Goal: Task Accomplishment & Management: Manage account settings

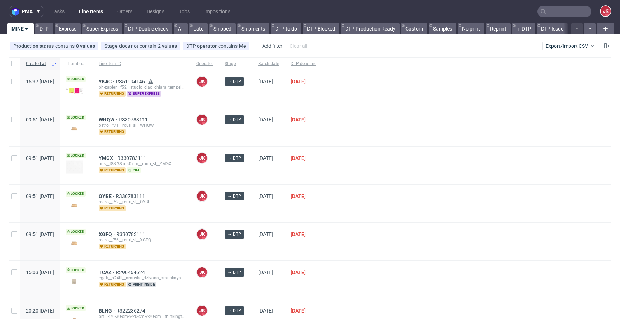
click at [409, 183] on div at bounding box center [466, 165] width 289 height 38
click at [375, 111] on div at bounding box center [466, 127] width 289 height 38
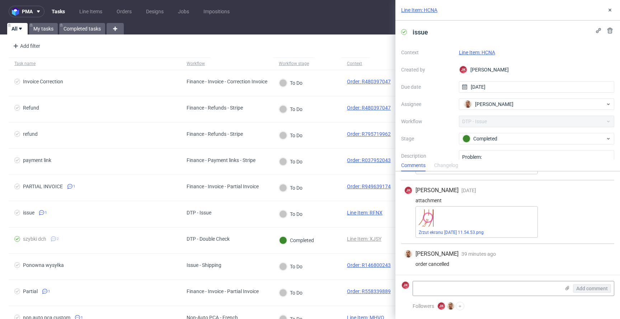
scroll to position [264, 0]
click at [483, 51] on link "Line Item: HCNA" at bounding box center [477, 52] width 36 height 6
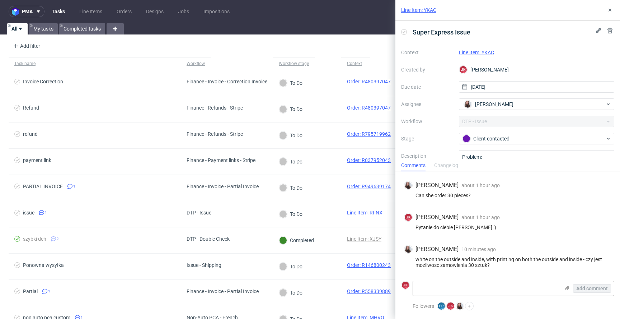
scroll to position [111, 0]
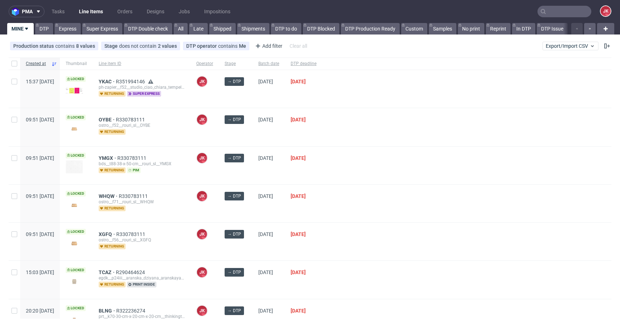
click at [253, 170] on div "→ DTP" at bounding box center [236, 165] width 34 height 38
click at [285, 173] on div "27/08/2025" at bounding box center [269, 165] width 32 height 38
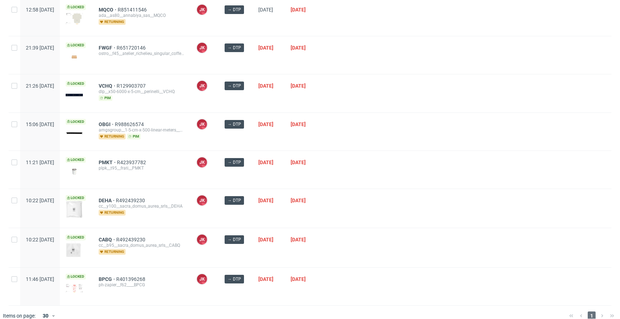
scroll to position [422, 0]
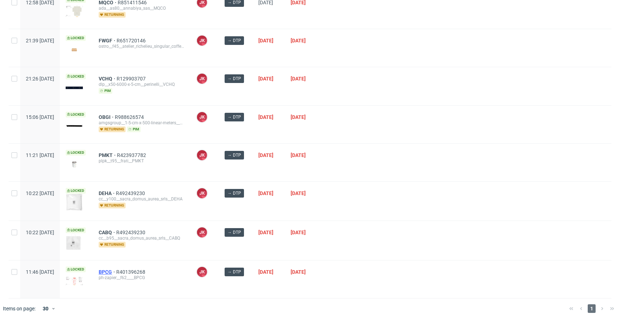
click at [116, 270] on span "BPCG" at bounding box center [108, 272] width 18 height 6
click at [392, 162] on div at bounding box center [466, 162] width 289 height 38
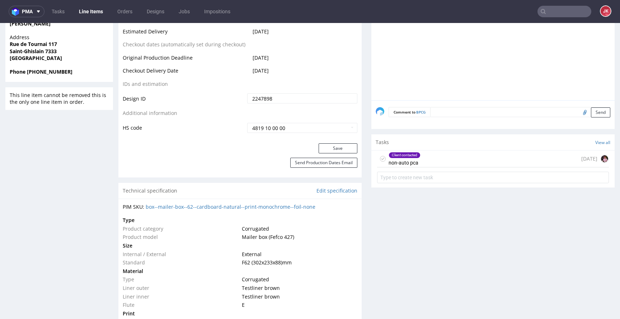
scroll to position [377, 0]
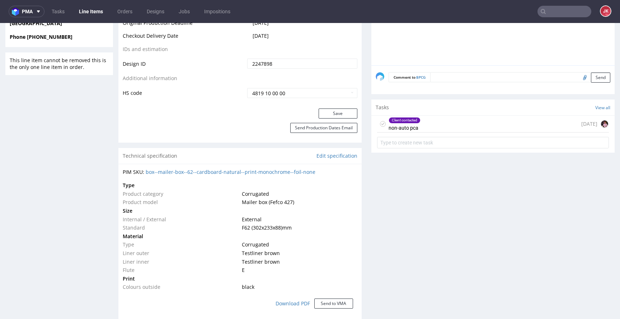
click at [428, 131] on div "Client contacted non-auto pca 7 days ago" at bounding box center [493, 123] width 232 height 17
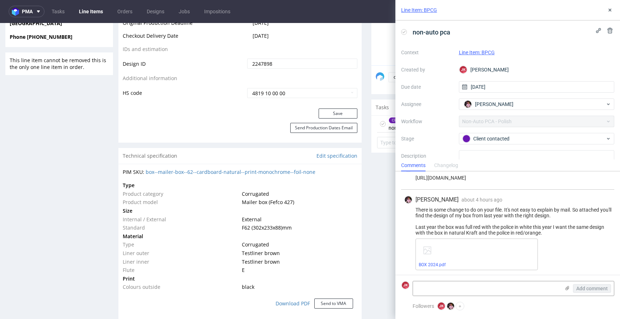
scroll to position [159, 0]
click at [434, 263] on link "BOX 2024.pdf" at bounding box center [432, 263] width 27 height 5
click at [609, 9] on use at bounding box center [609, 10] width 3 height 3
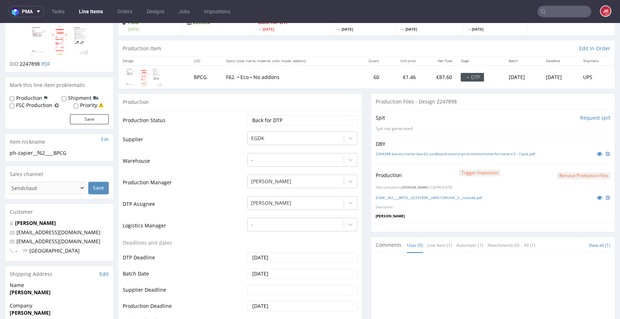
scroll to position [50, 0]
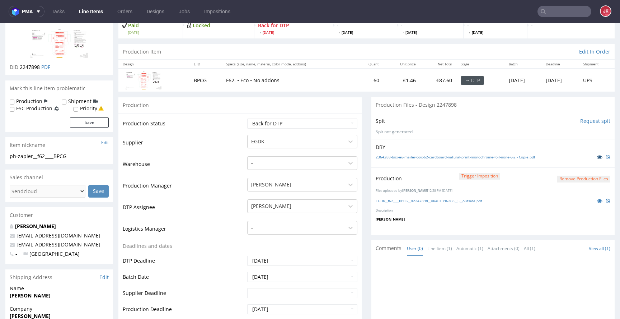
click at [593, 154] on link at bounding box center [599, 157] width 13 height 8
click at [596, 200] on icon at bounding box center [599, 200] width 6 height 5
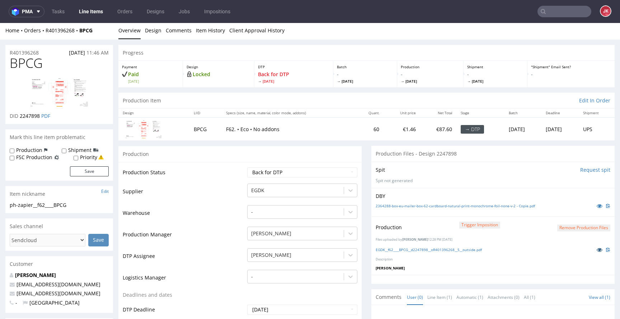
scroll to position [0, 0]
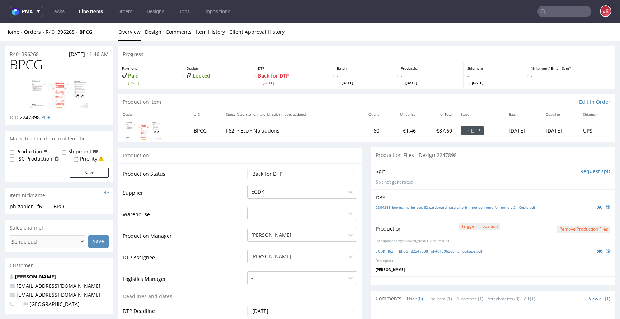
click at [36, 277] on link "Ludovic Pirrera" at bounding box center [35, 276] width 41 height 7
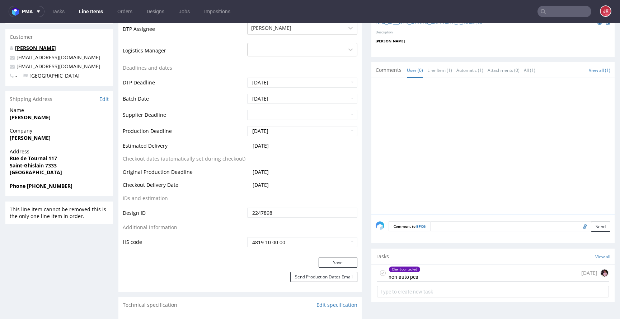
scroll to position [316, 0]
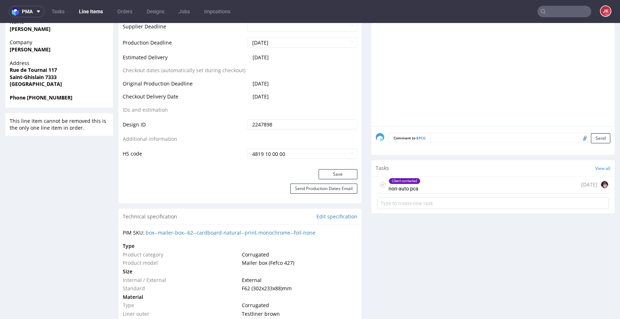
click at [401, 191] on div "Client contacted non-auto pca" at bounding box center [404, 184] width 32 height 16
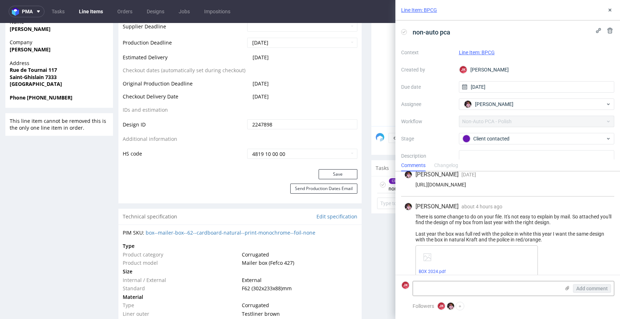
scroll to position [159, 0]
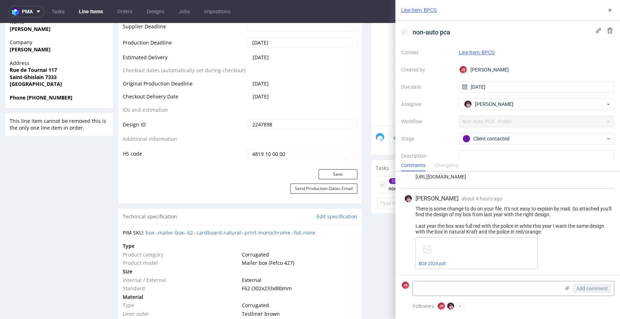
click at [362, 201] on div "Progress Payment Paid Sun 10 Aug Design Locked DTP Back for DTP Thu 14 Aug Batc…" at bounding box center [366, 260] width 496 height 1060
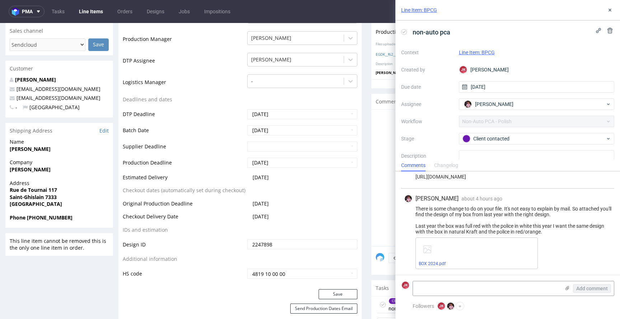
scroll to position [0, 0]
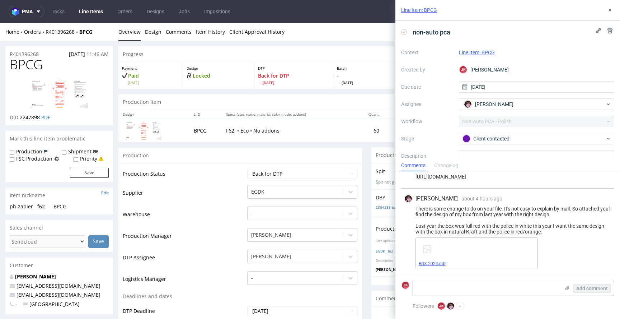
click at [427, 263] on link "BOX 2024.pdf" at bounding box center [432, 263] width 27 height 5
click at [449, 289] on textarea at bounding box center [486, 288] width 147 height 14
click at [501, 288] on textarea "If client wants design like in latest file change to" at bounding box center [486, 288] width 147 height 14
click at [529, 288] on textarea "If client wants design like in latest file then change to" at bounding box center [486, 288] width 147 height 14
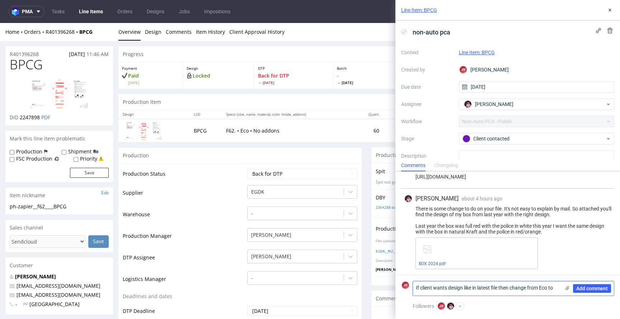
click at [559, 287] on textarea "If client wants design like in latest file then change from Eco to" at bounding box center [486, 288] width 147 height 14
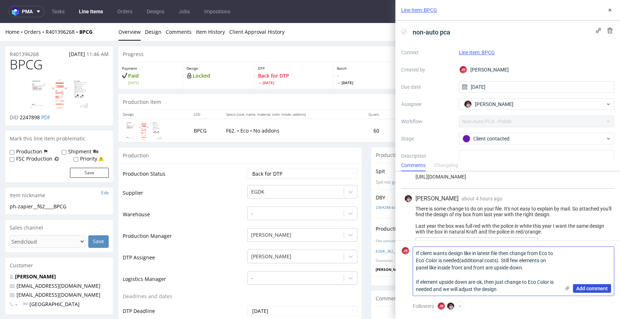
type textarea "If client wants design like in latest file then change from Eco to Eco' Color i…"
click at [595, 287] on span "Add comment" at bounding box center [592, 288] width 32 height 5
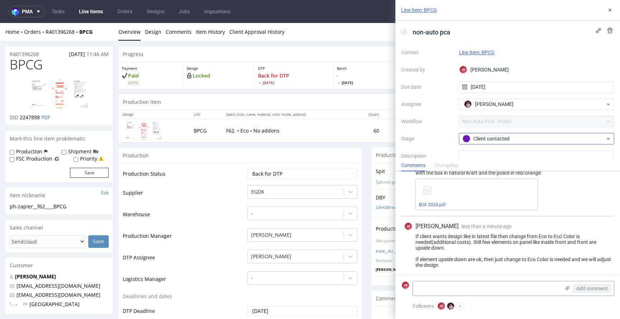
scroll to position [220, 0]
click at [488, 139] on div "Client contacted" at bounding box center [533, 139] width 143 height 8
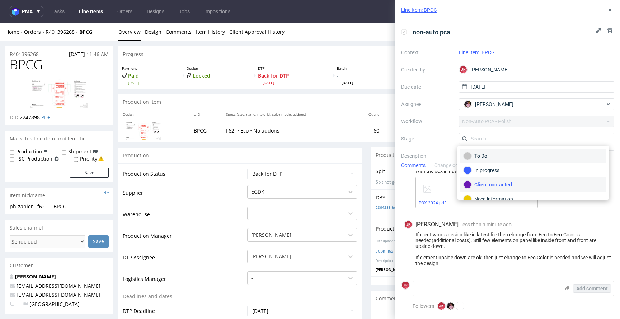
click at [484, 152] on div "To Do" at bounding box center [532, 156] width 139 height 8
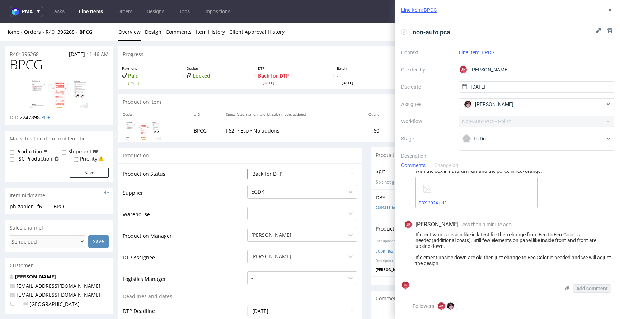
click at [297, 174] on select "Waiting for Artwork Waiting for Diecut Waiting for Mockup Waiting for DTP Waiti…" at bounding box center [302, 174] width 110 height 10
select select "dtp_ca_needed"
click at [247, 169] on select "Waiting for Artwork Waiting for Diecut Waiting for Mockup Waiting for DTP Waiti…" at bounding box center [302, 174] width 110 height 10
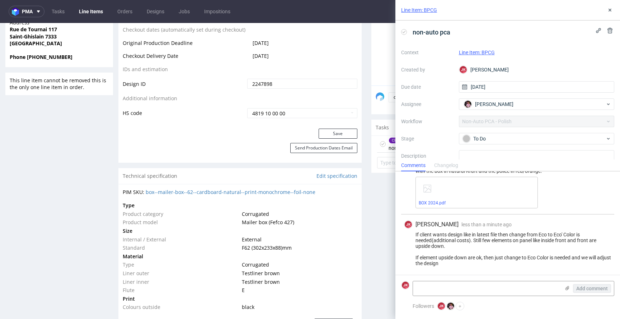
scroll to position [400, 0]
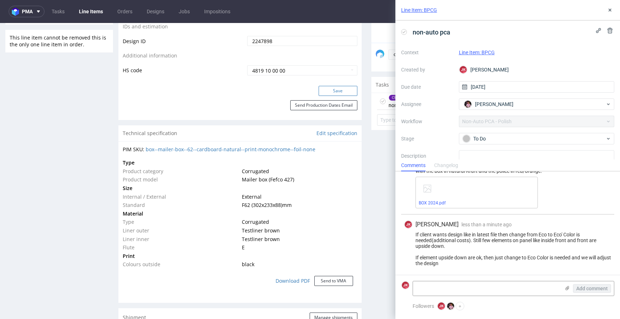
click at [324, 89] on button "Save" at bounding box center [338, 91] width 39 height 10
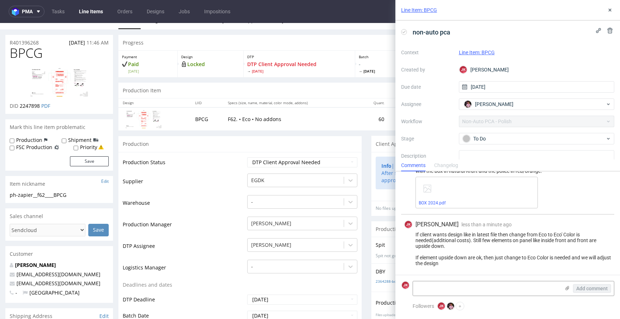
scroll to position [0, 0]
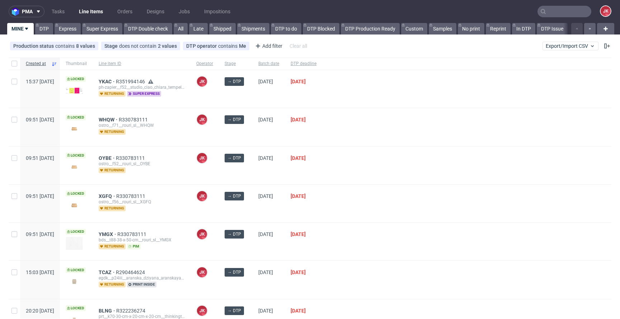
click at [402, 165] on div at bounding box center [466, 165] width 289 height 38
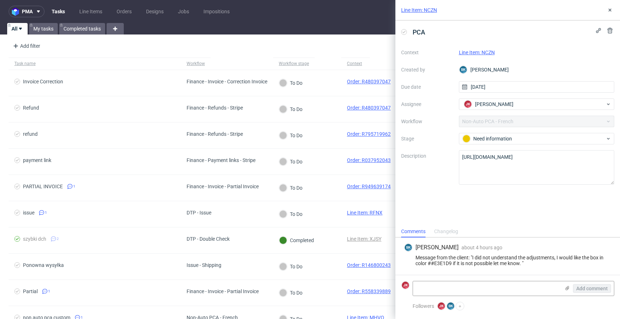
click at [472, 52] on link "Line Item: NCZN" at bounding box center [477, 52] width 36 height 6
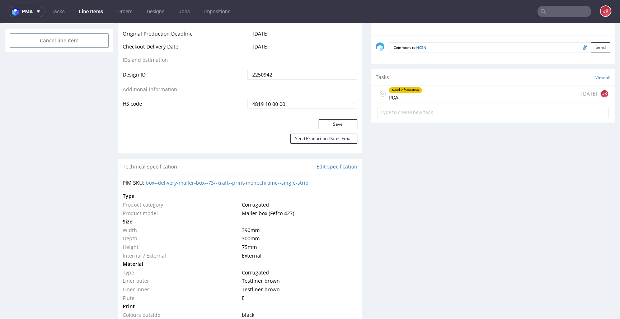
scroll to position [396, 0]
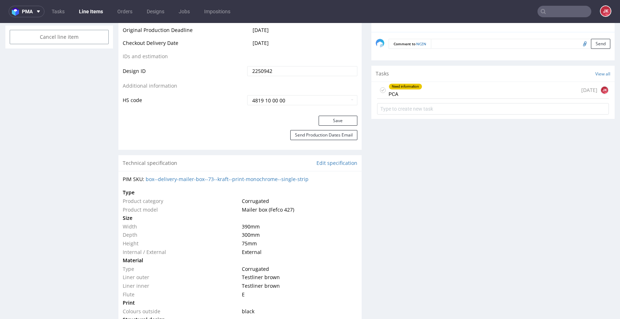
click at [401, 98] on div "Need information PCA today JK" at bounding box center [492, 100] width 243 height 36
click at [400, 93] on div "Need information PCA" at bounding box center [405, 90] width 34 height 16
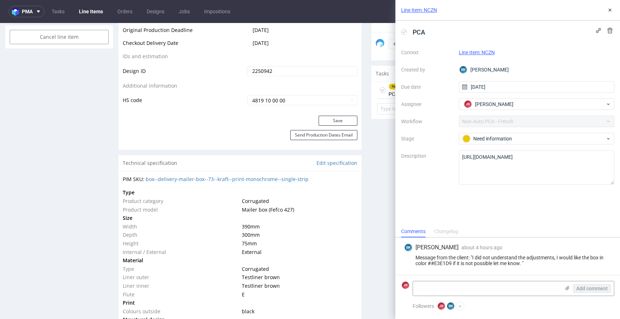
click at [360, 132] on div "Progress Payment Paid Thu 21 Aug Design Locked DTP Back for DTP Tue 26 Aug Batc…" at bounding box center [366, 267] width 496 height 1234
click at [452, 294] on textarea at bounding box center [486, 288] width 147 height 14
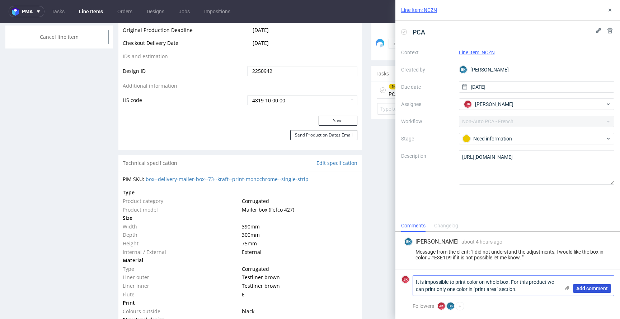
type textarea "It is impossible to print color on whole box. For this product we can print onl…"
click at [594, 287] on span "Add comment" at bounding box center [592, 288] width 32 height 5
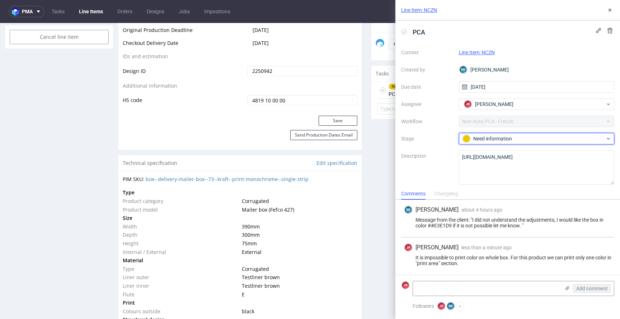
click at [483, 141] on div "Need information" at bounding box center [533, 139] width 143 height 8
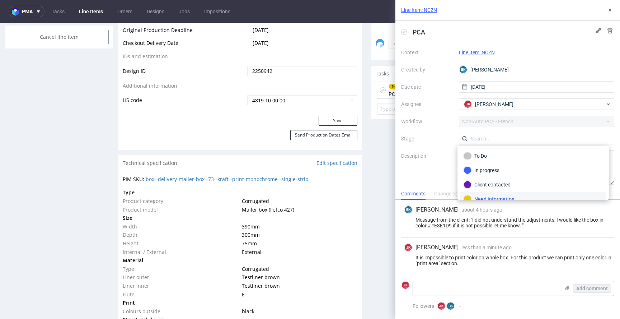
scroll to position [6, 0]
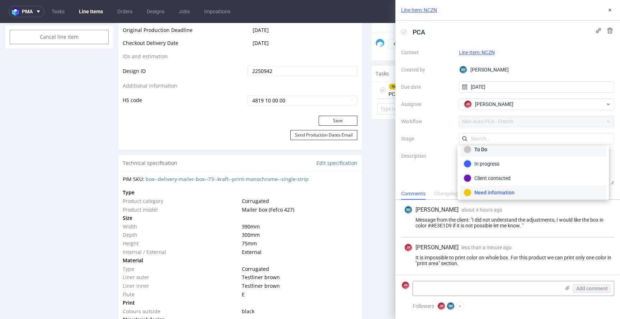
click at [481, 147] on div "To Do" at bounding box center [532, 149] width 139 height 8
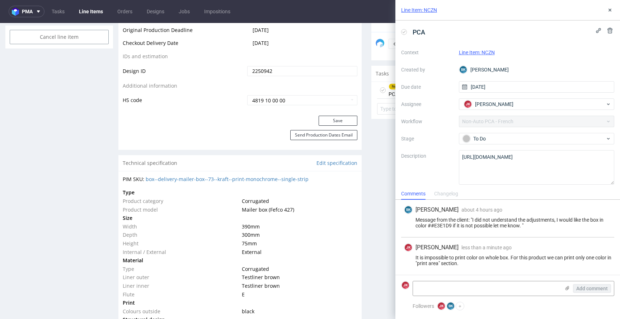
click at [608, 14] on div "Line Item: NCZN" at bounding box center [507, 10] width 225 height 20
click at [609, 10] on icon at bounding box center [610, 10] width 6 height 6
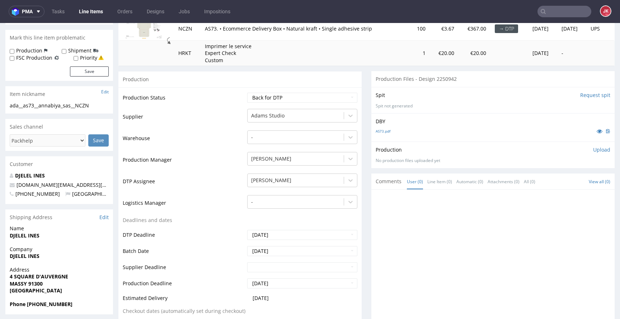
scroll to position [101, 0]
click at [291, 96] on select "Waiting for Artwork Waiting for Diecut Waiting for Mockup Waiting for DTP Waiti…" at bounding box center [302, 99] width 110 height 10
click at [593, 153] on p "Upload" at bounding box center [601, 150] width 17 height 7
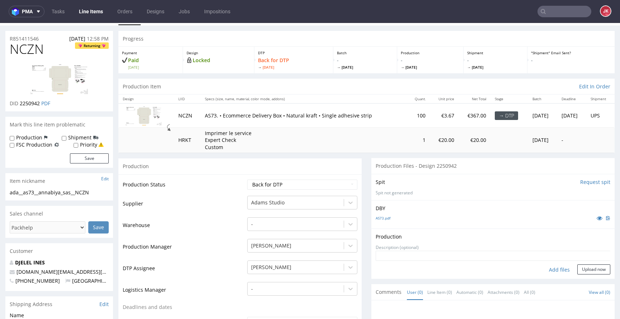
scroll to position [0, 0]
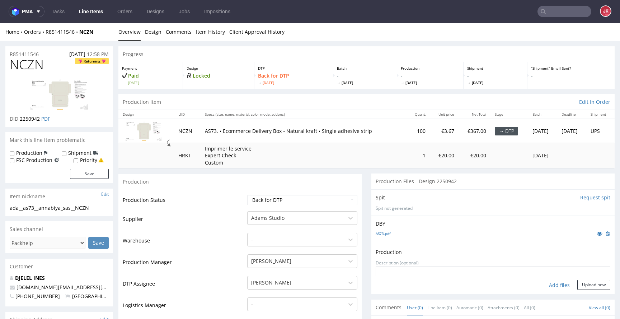
click at [543, 283] on div "Add files" at bounding box center [559, 284] width 36 height 11
type input "C:\fakepath\ada__as73__annabiya_sas__NCZN__d2250942__oR851411546__1__outside.pdf"
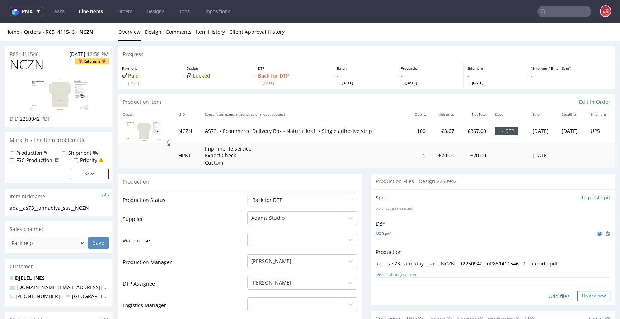
click at [582, 295] on button "Upload now" at bounding box center [593, 296] width 33 height 10
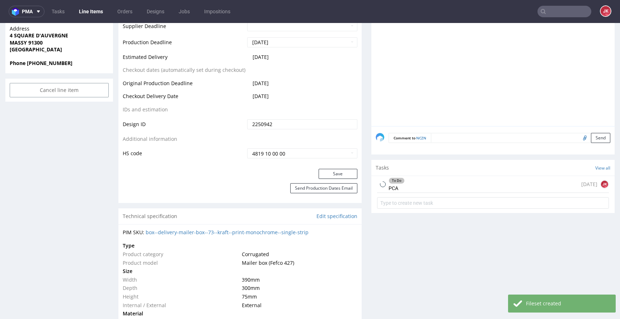
scroll to position [393, 0]
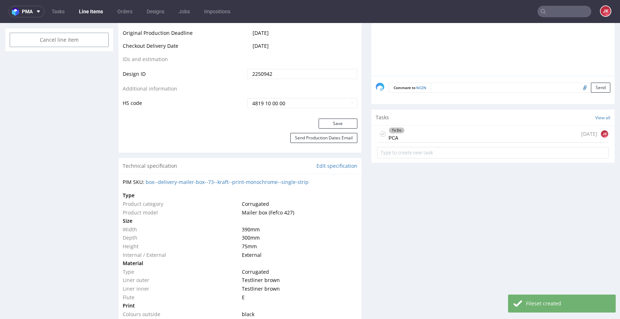
click at [395, 132] on div "To Do" at bounding box center [396, 130] width 15 height 6
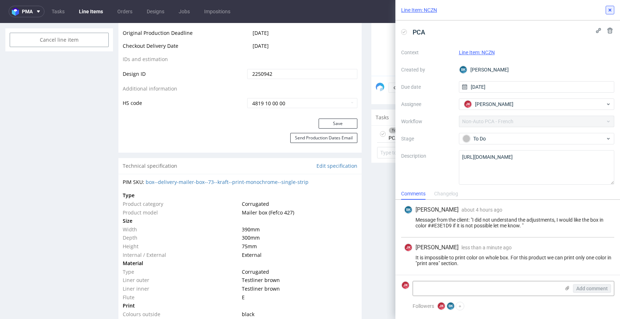
drag, startPoint x: 610, startPoint y: 9, endPoint x: 593, endPoint y: 3, distance: 18.6
click at [610, 9] on use at bounding box center [609, 10] width 3 height 3
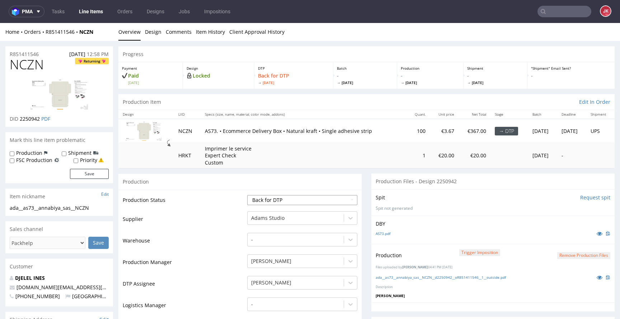
click at [301, 199] on select "Waiting for Artwork Waiting for Diecut Waiting for Mockup Waiting for DTP Waiti…" at bounding box center [302, 200] width 110 height 10
select select "dtp_ca_needed"
click at [247, 195] on select "Waiting for Artwork Waiting for Diecut Waiting for Mockup Waiting for DTP Waiti…" at bounding box center [302, 200] width 110 height 10
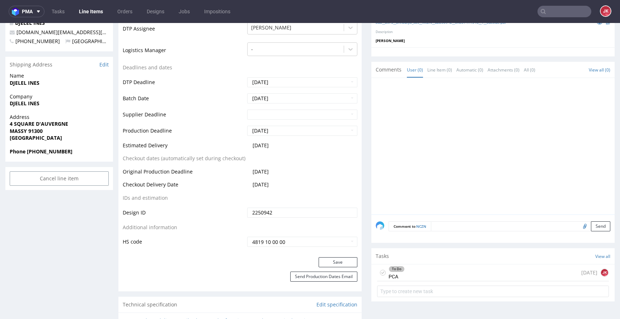
scroll to position [259, 0]
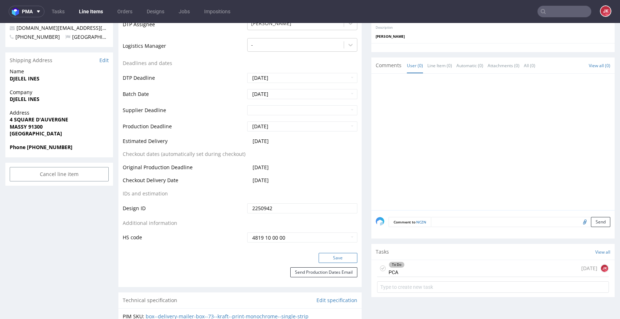
click at [332, 259] on button "Save" at bounding box center [338, 258] width 39 height 10
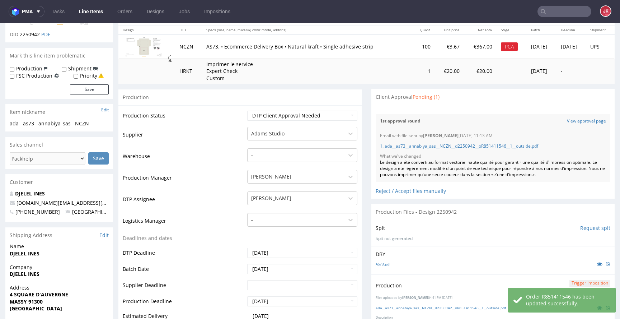
scroll to position [0, 0]
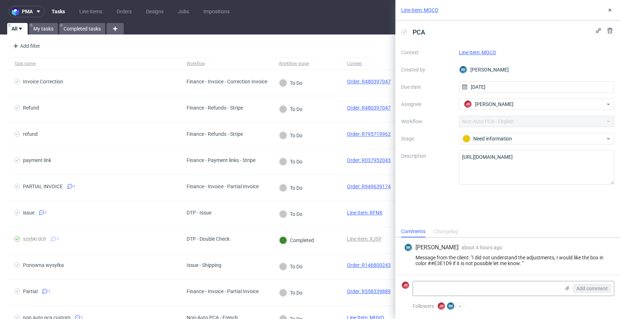
click at [476, 52] on link "Line Item: MQCO" at bounding box center [477, 52] width 37 height 6
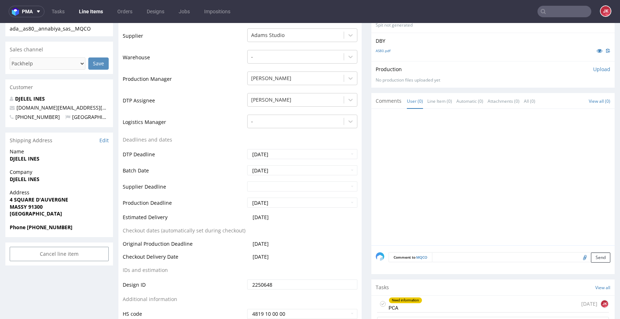
scroll to position [360, 0]
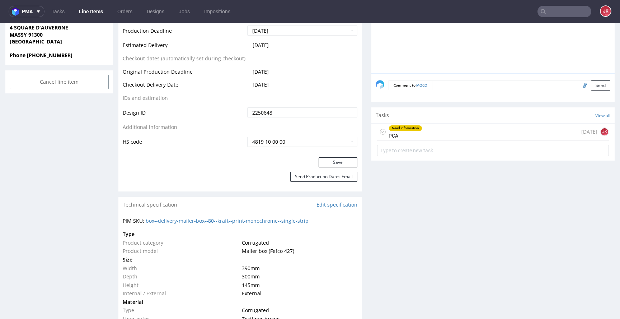
click at [408, 132] on div "Need information PCA" at bounding box center [405, 131] width 34 height 16
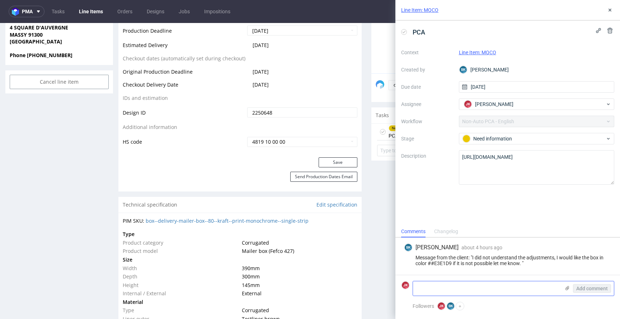
click at [444, 292] on textarea at bounding box center [486, 288] width 147 height 14
paste textarea "It is impossible to print color on whole box. For this product we can print onl…"
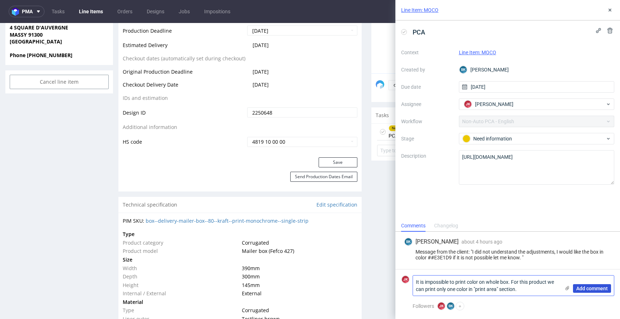
type textarea "It is impossible to print color on whole box. For this product we can print onl…"
click at [592, 291] on button "Add comment" at bounding box center [592, 288] width 38 height 9
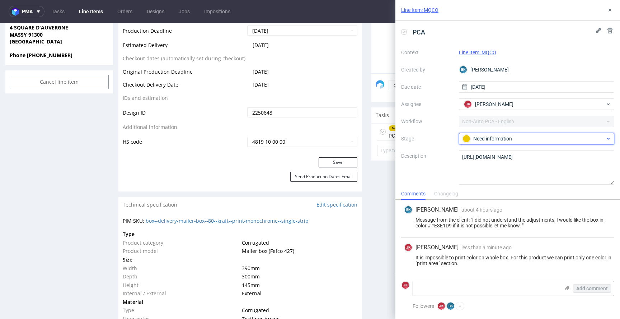
click at [505, 136] on div "Need information" at bounding box center [533, 139] width 143 height 8
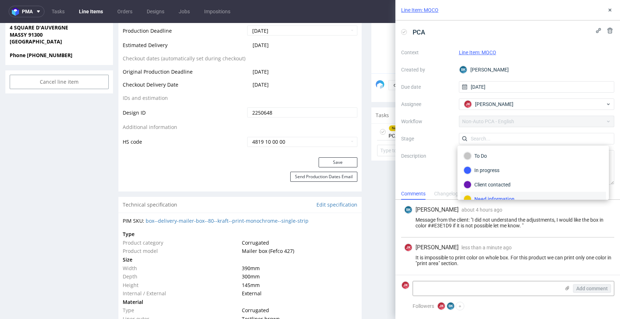
scroll to position [6, 0]
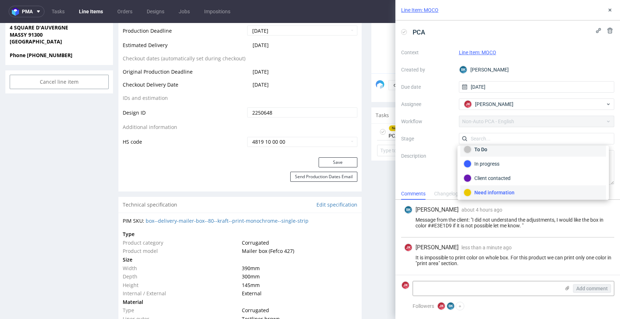
click at [498, 148] on div "To Do" at bounding box center [532, 149] width 139 height 8
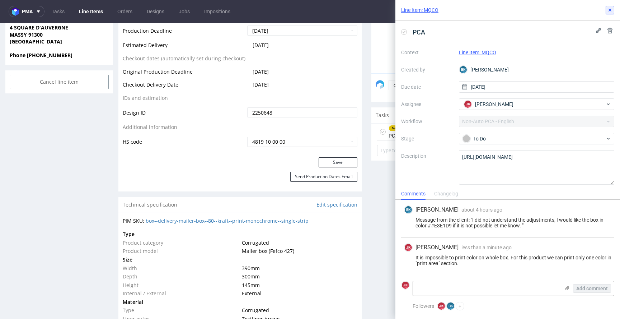
click at [610, 14] on button at bounding box center [609, 10] width 9 height 9
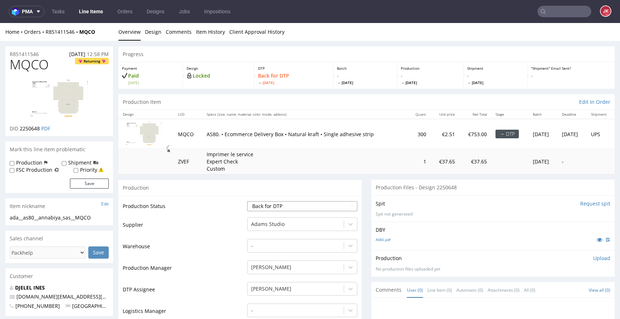
click at [303, 207] on select "Waiting for Artwork Waiting for Diecut Waiting for Mockup Waiting for DTP Waiti…" at bounding box center [302, 206] width 110 height 10
click at [593, 259] on p "Upload" at bounding box center [601, 257] width 17 height 7
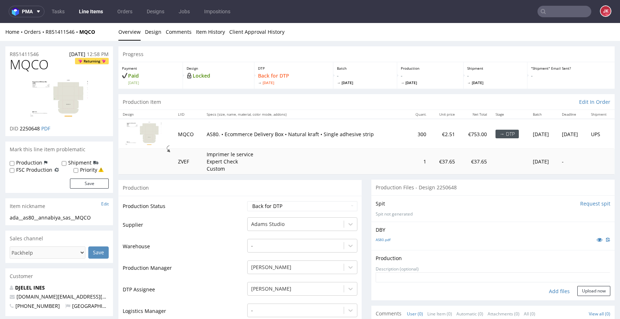
click at [542, 289] on div "Add files" at bounding box center [559, 291] width 36 height 11
type input "C:\fakepath\ada__as80__annabiya_sas__MQCO__d2250648__oR851411546__1__outside.pdf"
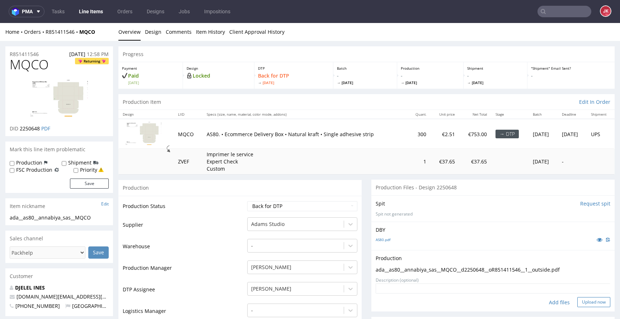
click at [577, 301] on button "Upload now" at bounding box center [593, 302] width 33 height 10
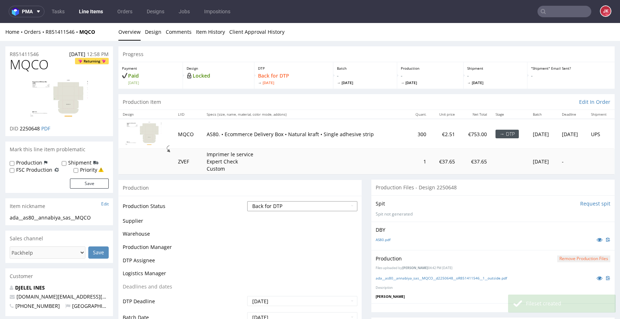
click at [301, 208] on select "Waiting for Artwork Waiting for Diecut Waiting for Mockup Waiting for DTP Waiti…" at bounding box center [302, 206] width 110 height 10
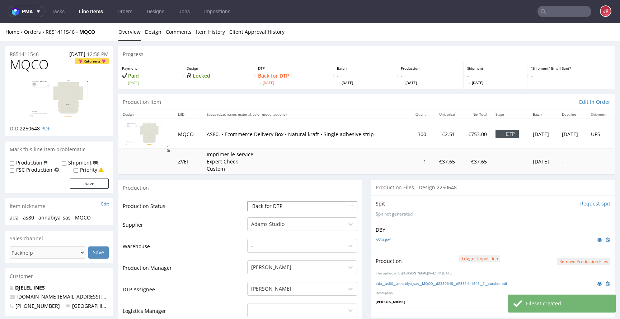
select select "dtp_ca_needed"
click at [247, 201] on select "Waiting for Artwork Waiting for Diecut Waiting for Mockup Waiting for DTP Waiti…" at bounding box center [302, 206] width 110 height 10
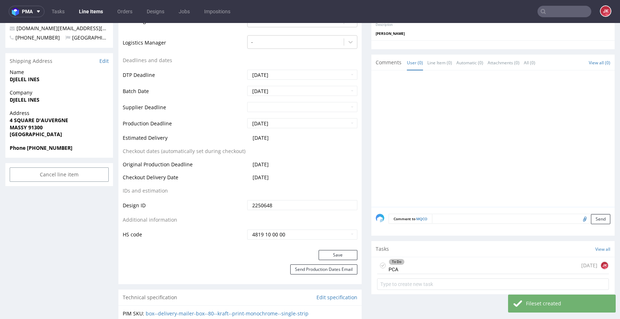
scroll to position [283, 0]
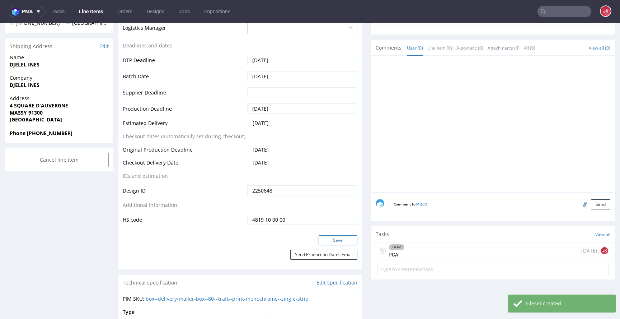
click at [332, 242] on button "Save" at bounding box center [338, 240] width 39 height 10
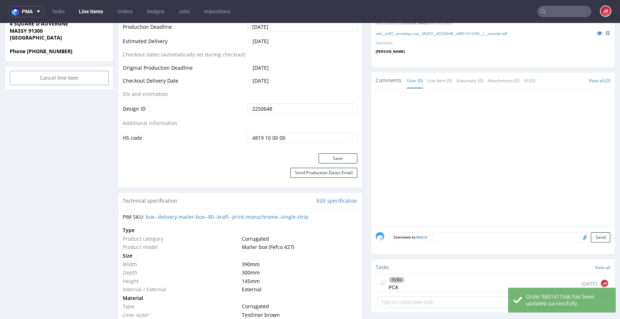
scroll to position [0, 0]
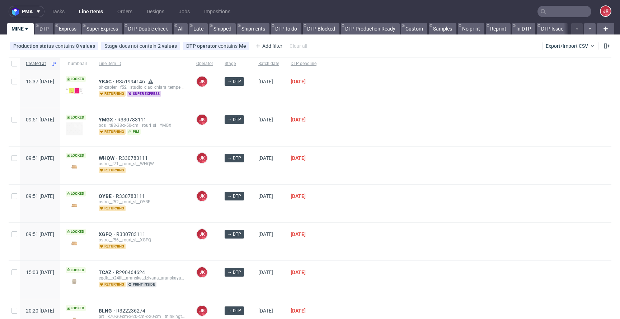
click at [219, 161] on div "[PERSON_NAME] [PERSON_NAME]" at bounding box center [204, 165] width 28 height 38
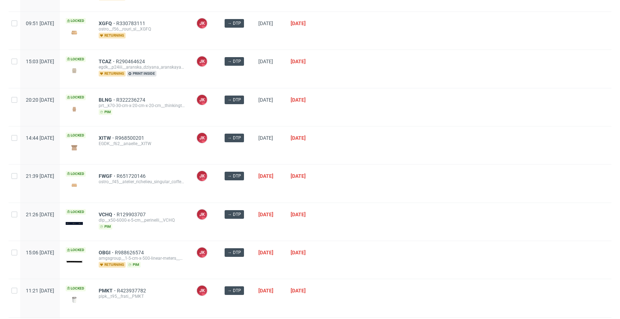
scroll to position [308, 0]
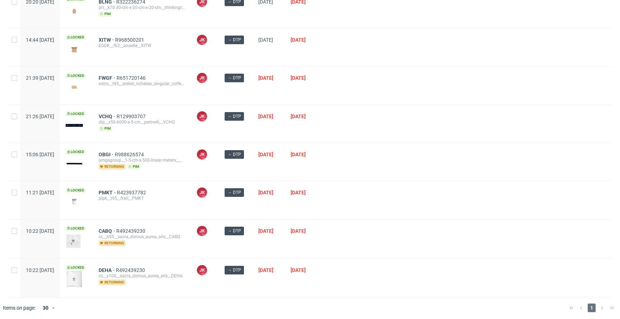
click at [365, 178] on div at bounding box center [466, 162] width 289 height 38
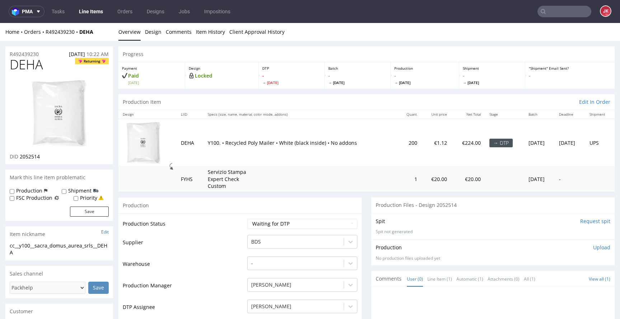
click at [153, 37] on link "Design" at bounding box center [153, 32] width 16 height 18
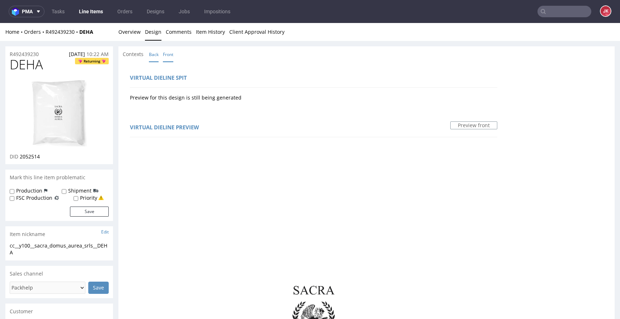
click at [151, 55] on link "Back" at bounding box center [154, 54] width 10 height 15
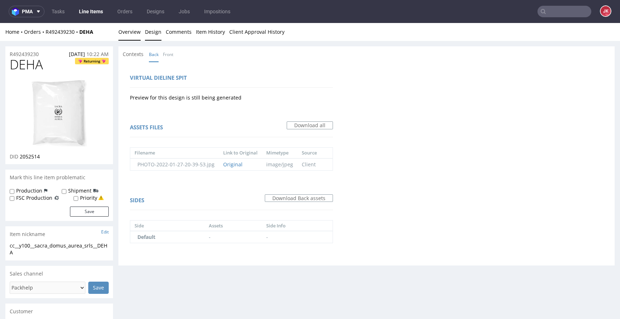
click at [126, 27] on link "Overview" at bounding box center [129, 32] width 22 height 18
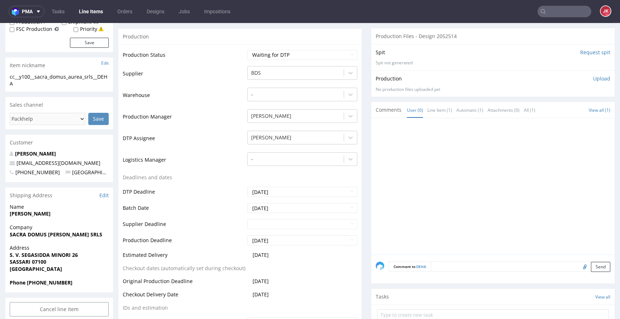
scroll to position [180, 0]
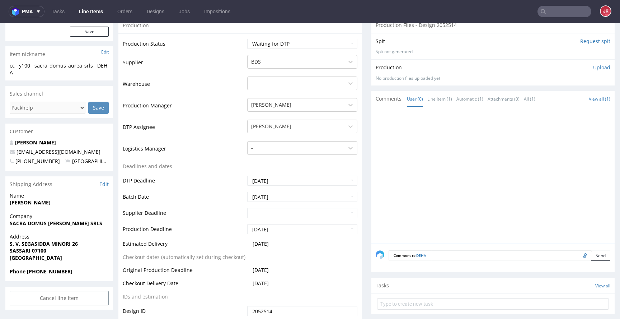
click at [53, 140] on link "[PERSON_NAME]" at bounding box center [35, 142] width 41 height 7
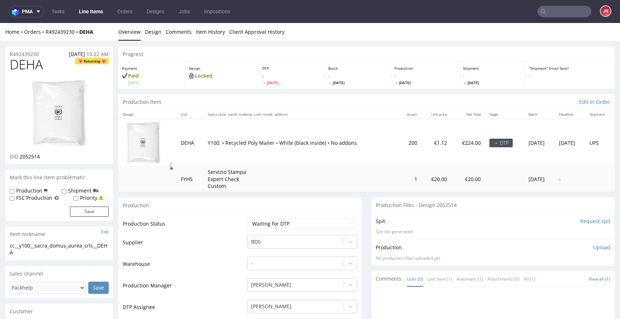
click at [58, 110] on img at bounding box center [58, 113] width 57 height 68
click at [286, 220] on select "Waiting for Artwork Waiting for Diecut Waiting for Mockup Waiting for DTP Waiti…" at bounding box center [302, 223] width 110 height 10
click at [247, 218] on select "Waiting for Artwork Waiting for Diecut Waiting for Mockup Waiting for DTP Waiti…" at bounding box center [302, 223] width 110 height 10
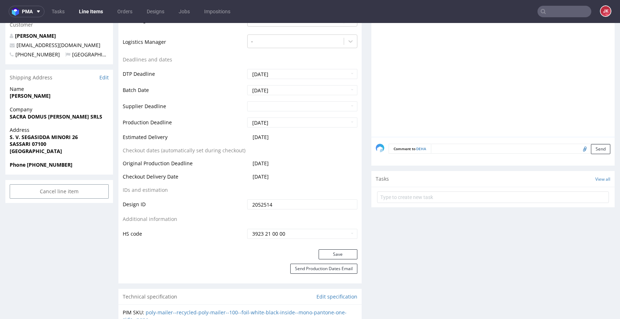
scroll to position [288, 0]
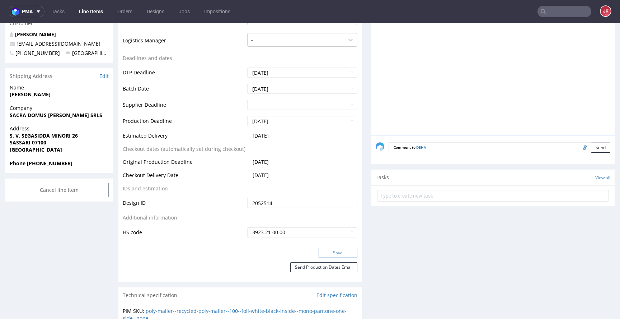
click at [319, 248] on button "Save" at bounding box center [338, 252] width 39 height 10
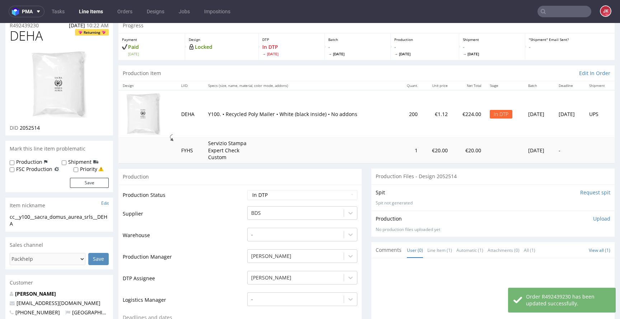
scroll to position [0, 0]
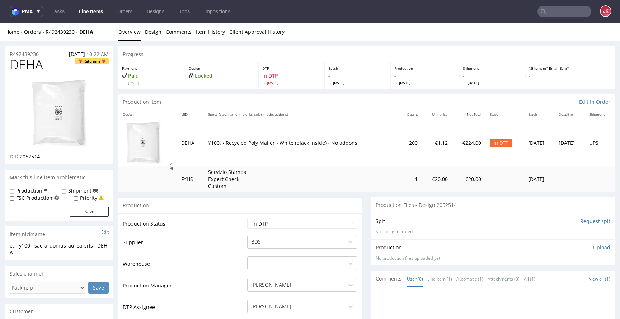
click at [224, 224] on td "Production Status" at bounding box center [184, 226] width 123 height 16
copy div "cc__y100__sacra_domus_aurea_srls__DEHA"
drag, startPoint x: 27, startPoint y: 55, endPoint x: 0, endPoint y: 56, distance: 27.3
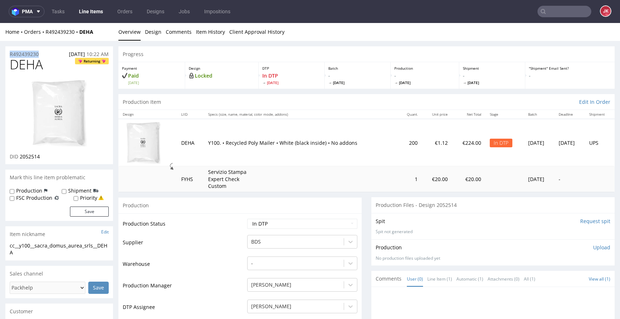
copy p "R492439230"
drag, startPoint x: 20, startPoint y: 157, endPoint x: 44, endPoint y: 156, distance: 23.3
click at [44, 156] on div "DID 2052514" at bounding box center [59, 156] width 99 height 7
copy span "2052514"
click at [154, 30] on link "Design" at bounding box center [153, 32] width 16 height 18
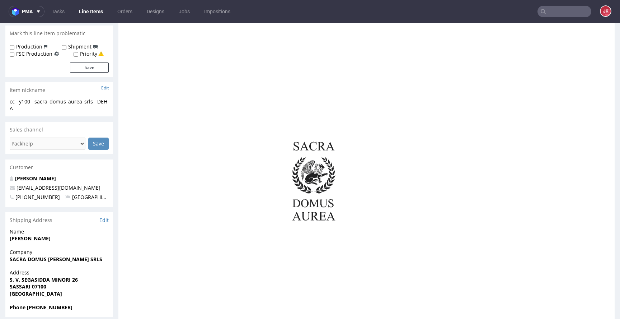
scroll to position [186, 0]
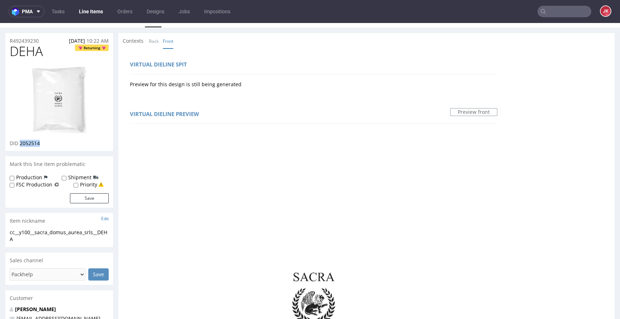
scroll to position [0, 0]
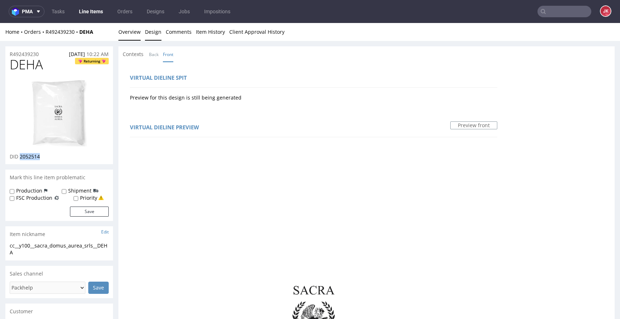
click at [137, 36] on link "Overview" at bounding box center [129, 32] width 22 height 18
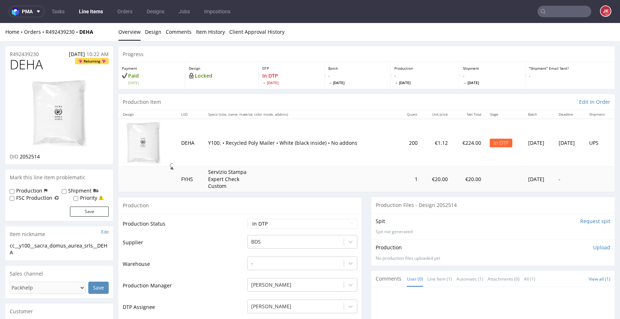
click at [29, 66] on span "DEHA" at bounding box center [26, 64] width 33 height 14
copy span "DEHA"
click at [317, 225] on select "Waiting for Artwork Waiting for Diecut Waiting for Mockup Waiting for DTP Waiti…" at bounding box center [302, 223] width 110 height 10
select select "dtp_ca_needed"
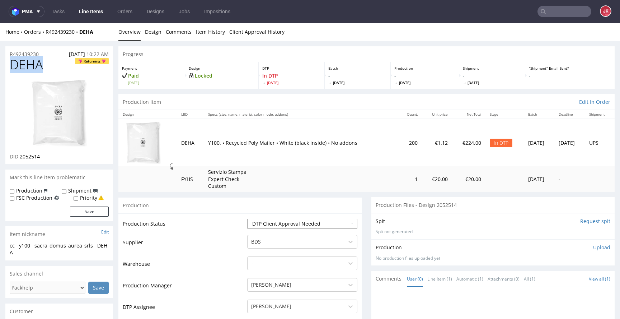
click at [247, 218] on select "Waiting for Artwork Waiting for Diecut Waiting for Mockup Waiting for DTP Waiti…" at bounding box center [302, 223] width 110 height 10
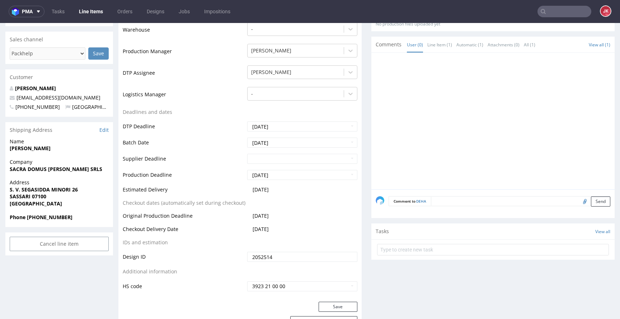
scroll to position [278, 0]
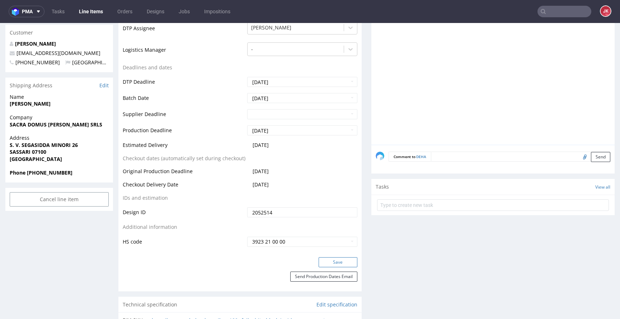
click at [340, 259] on button "Save" at bounding box center [338, 262] width 39 height 10
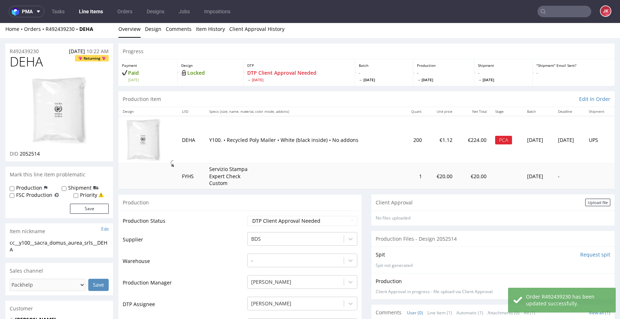
scroll to position [0, 0]
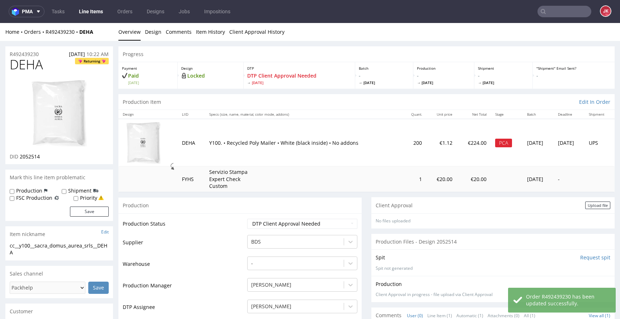
drag, startPoint x: 593, startPoint y: 207, endPoint x: 579, endPoint y: 209, distance: 14.2
click at [593, 207] on div "Upload file" at bounding box center [597, 205] width 25 height 8
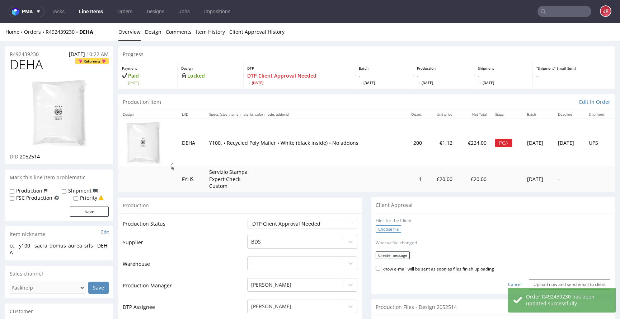
click at [382, 227] on label "Choose file" at bounding box center [388, 229] width 25 height 8
click at [0, 23] on input "Choose file" at bounding box center [0, 23] width 0 height 0
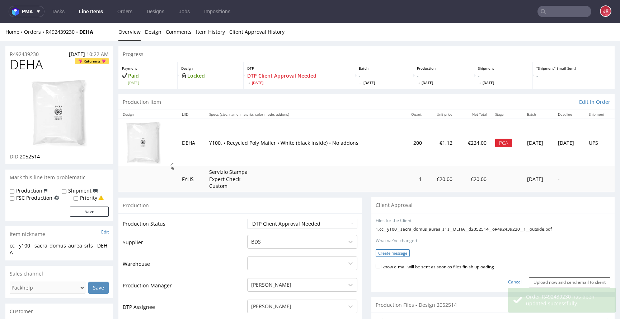
click at [399, 251] on button "Create message" at bounding box center [393, 253] width 34 height 8
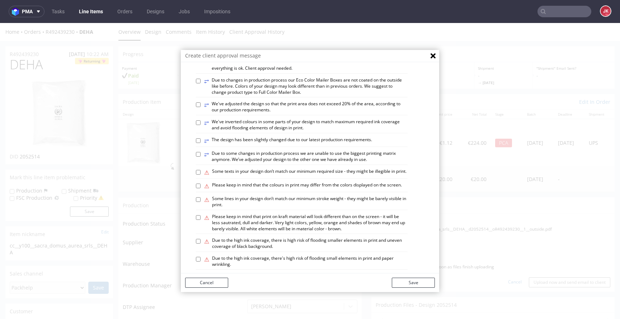
scroll to position [331, 0]
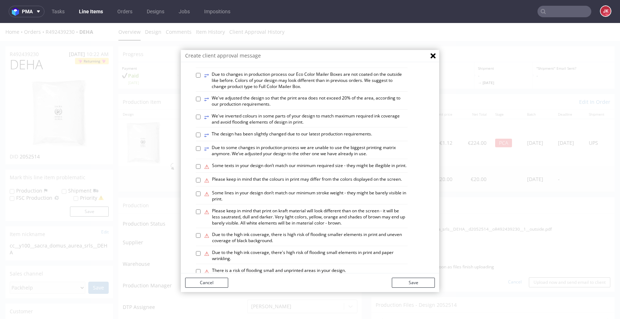
click at [273, 85] on div "⥂ Some graphic elements had to be moved away from the edges to ensure that your…" at bounding box center [315, 20] width 239 height 548
click at [264, 66] on label "⥂ We’ve used design from one of your previous orders without any changes. Pleas…" at bounding box center [305, 59] width 203 height 12
click at [201, 60] on input "⥂ We’ve used design from one of your previous orders without any changes. Pleas…" at bounding box center [198, 57] width 5 height 5
checkbox input "true"
click at [406, 282] on button "Save" at bounding box center [413, 282] width 43 height 10
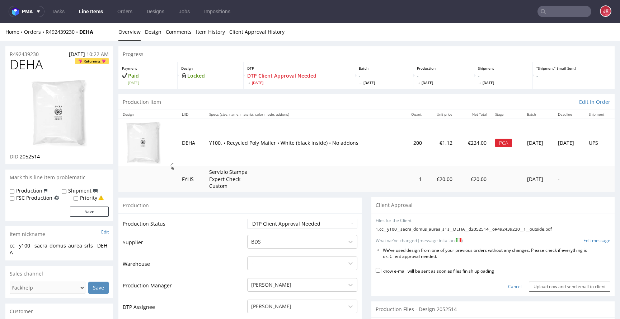
click at [404, 272] on label "I know e-mail will be sent as soon as files finish uploading" at bounding box center [435, 270] width 118 height 8
click at [380, 272] on input "I know e-mail will be sent as soon as files finish uploading" at bounding box center [378, 270] width 5 height 5
checkbox input "true"
click at [438, 251] on li "We’ve used design from one of your previous orders without any changes. Please …" at bounding box center [485, 253] width 204 height 12
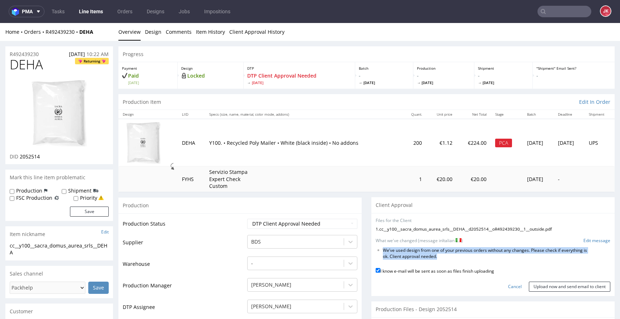
click at [438, 251] on li "We’ve used design from one of your previous orders without any changes. Please …" at bounding box center [485, 253] width 204 height 12
copy form "We’ve used design from one of your previous orders without any changes. Please …"
click at [538, 288] on input "Upload now and send email to client" at bounding box center [569, 286] width 81 height 10
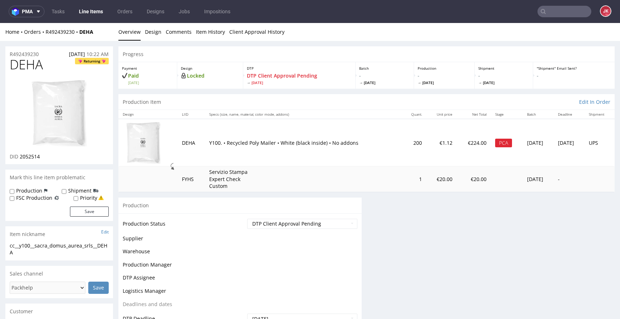
scroll to position [0, 0]
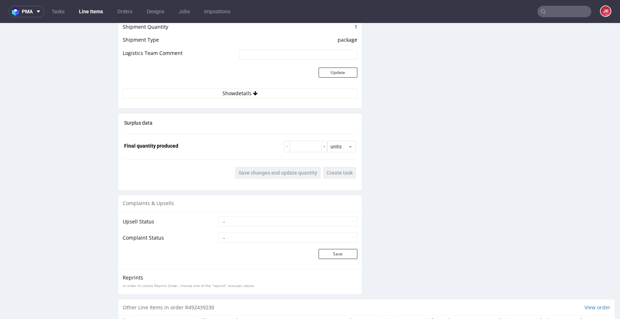
scroll to position [1043, 0]
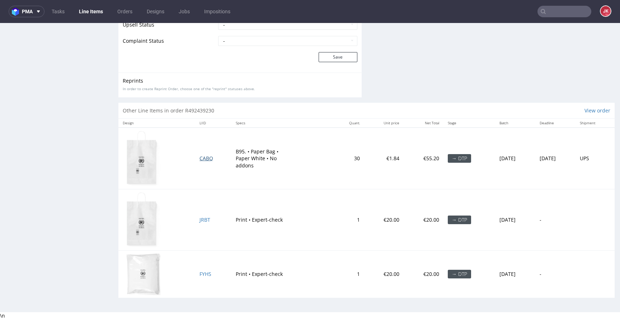
click at [201, 157] on span "CABQ" at bounding box center [206, 158] width 14 height 7
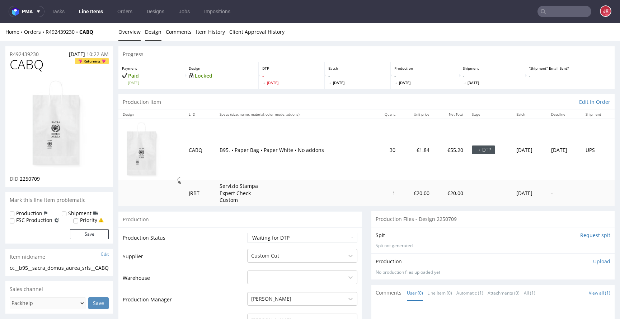
click at [155, 35] on link "Design" at bounding box center [153, 32] width 16 height 18
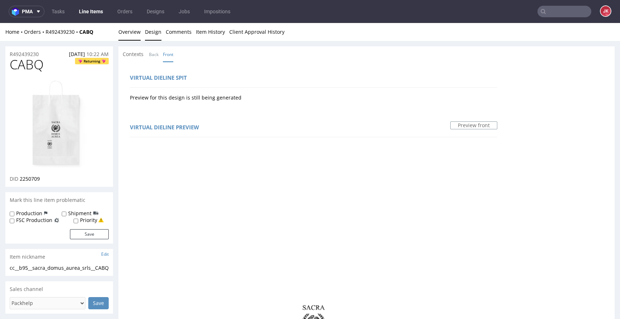
click at [131, 34] on link "Overview" at bounding box center [129, 32] width 22 height 18
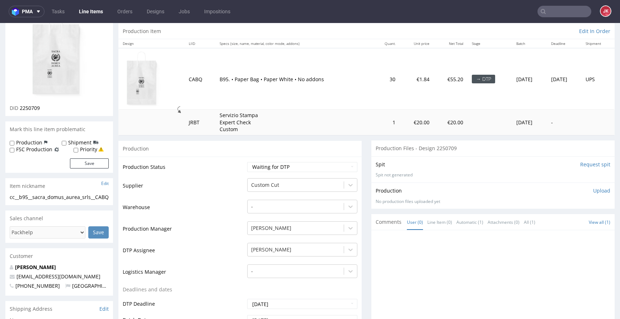
scroll to position [79, 0]
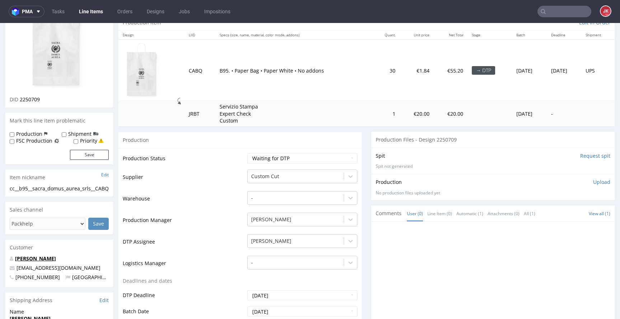
click at [48, 261] on link "ANAMARIA BARABOI" at bounding box center [35, 258] width 41 height 7
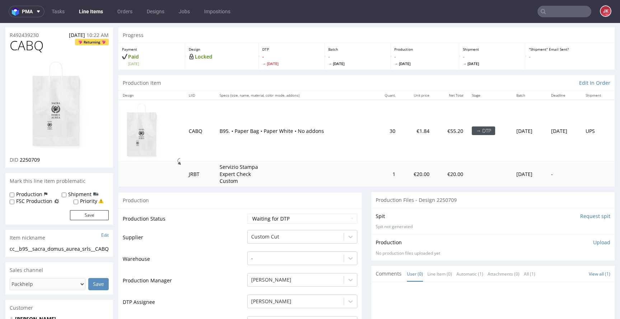
scroll to position [0, 0]
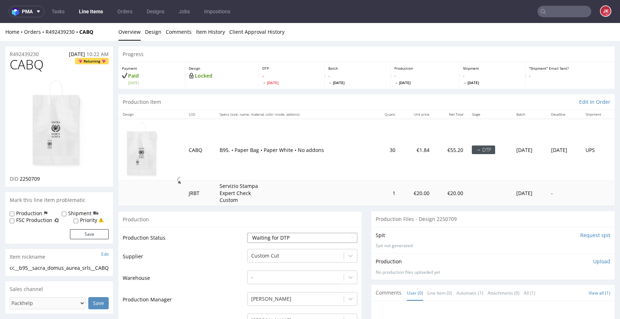
click at [302, 236] on select "Waiting for Artwork Waiting for Diecut Waiting for Mockup Waiting for DTP Waiti…" at bounding box center [302, 237] width 110 height 10
click at [247, 232] on select "Waiting for Artwork Waiting for Diecut Waiting for Mockup Waiting for DTP Waiti…" at bounding box center [302, 237] width 110 height 10
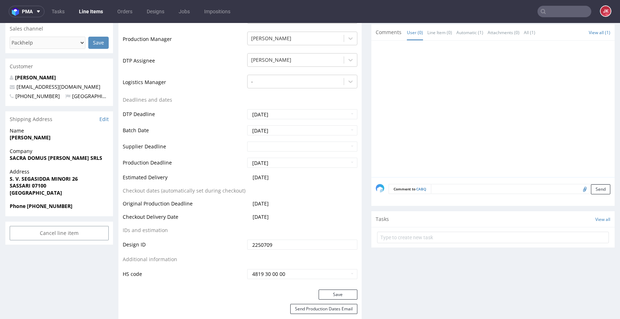
scroll to position [281, 0]
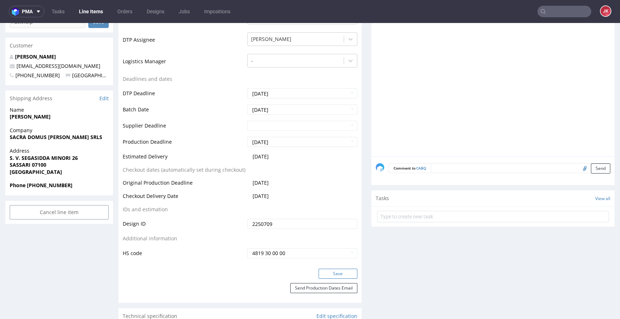
click at [326, 273] on button "Save" at bounding box center [338, 273] width 39 height 10
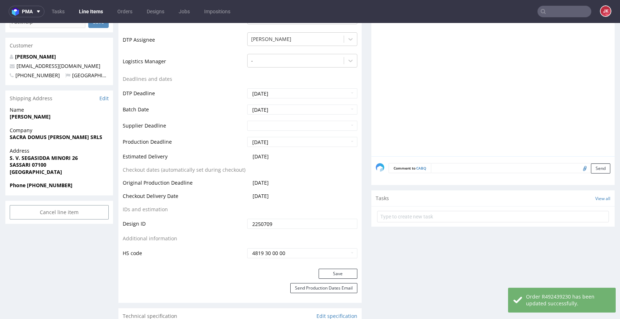
scroll to position [0, 0]
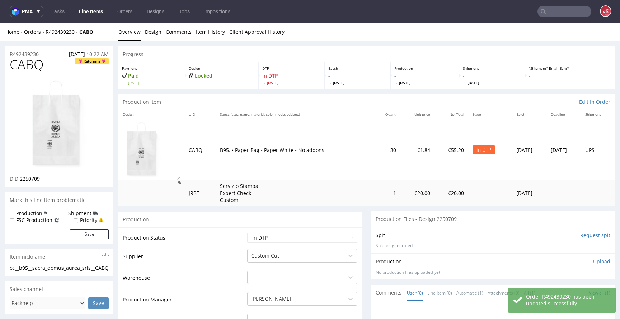
click at [71, 139] on img at bounding box center [58, 124] width 57 height 91
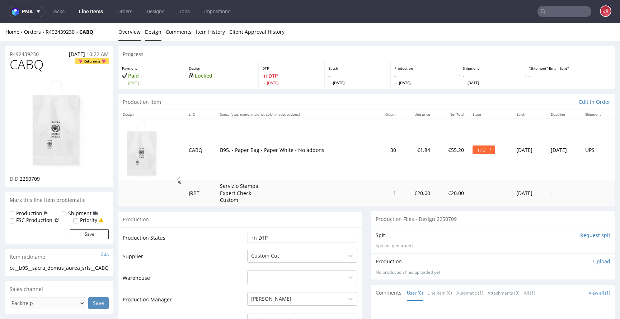
click at [154, 35] on link "Design" at bounding box center [153, 32] width 16 height 18
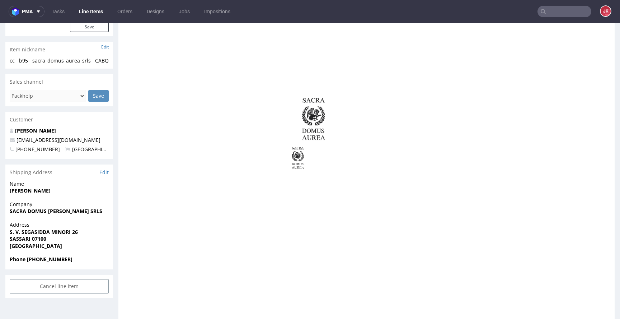
scroll to position [213, 0]
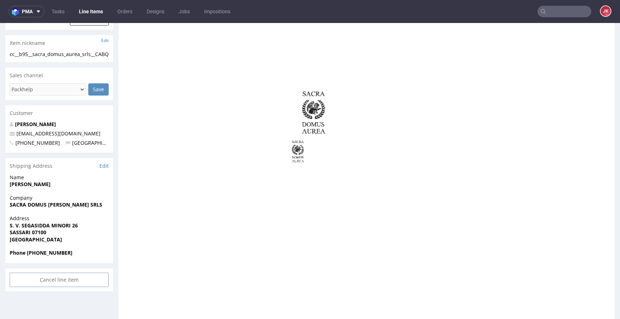
drag, startPoint x: 207, startPoint y: 85, endPoint x: 253, endPoint y: 84, distance: 45.6
drag, startPoint x: 207, startPoint y: 84, endPoint x: 261, endPoint y: 80, distance: 55.0
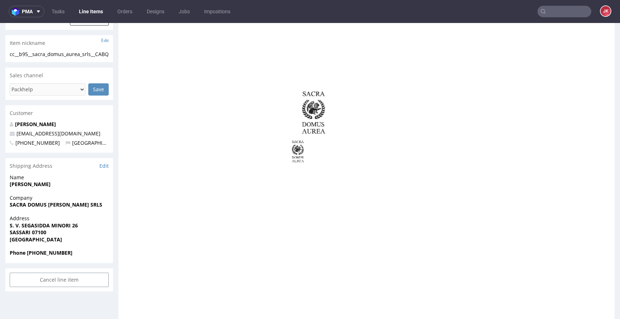
drag, startPoint x: 207, startPoint y: 84, endPoint x: 243, endPoint y: 82, distance: 36.2
copy div "Neutral Black C"
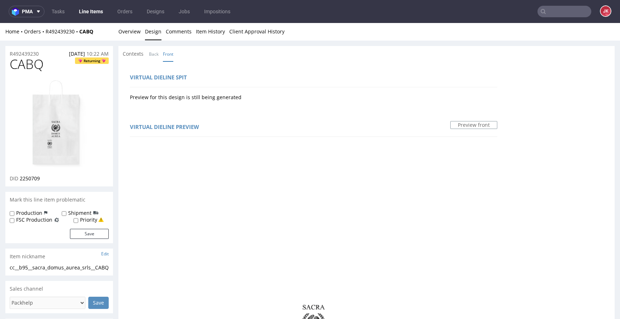
scroll to position [0, 0]
click at [153, 55] on link "Back" at bounding box center [154, 54] width 10 height 15
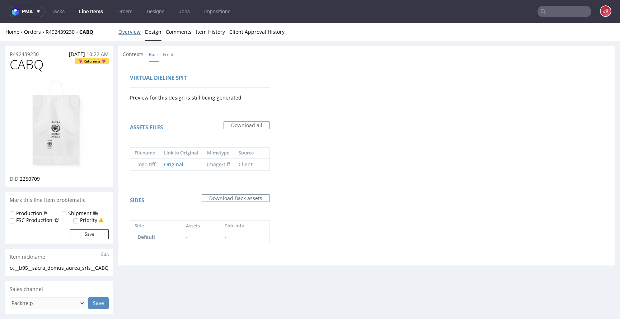
click at [134, 34] on link "Overview" at bounding box center [129, 32] width 22 height 18
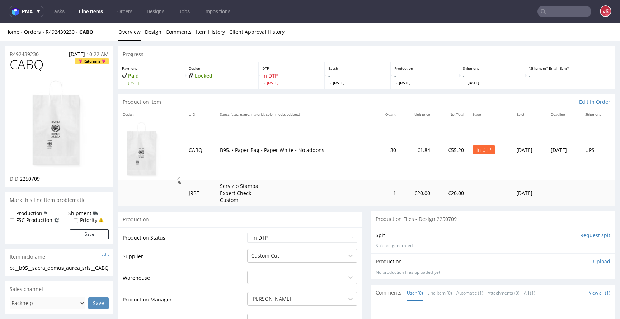
click at [24, 60] on span "CABQ" at bounding box center [27, 64] width 34 height 14
copy span "CABQ"
drag, startPoint x: 20, startPoint y: 180, endPoint x: 47, endPoint y: 180, distance: 26.5
click at [47, 180] on div "DID 2250709" at bounding box center [59, 178] width 99 height 7
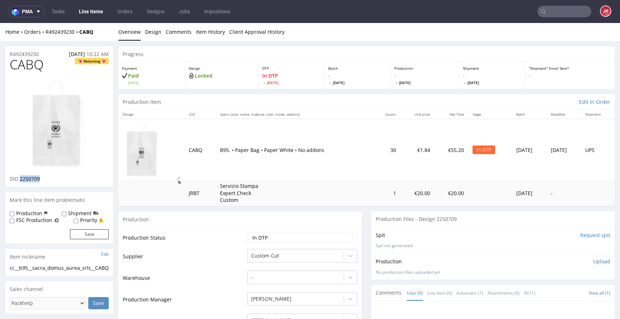
copy span "2250709"
drag, startPoint x: 16, startPoint y: 274, endPoint x: 4, endPoint y: 270, distance: 12.6
copy div "cc__b95__sacra_domus_aurea_srls__CABQ"
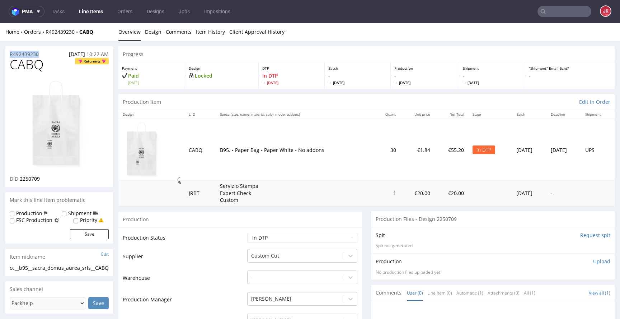
drag, startPoint x: 45, startPoint y: 52, endPoint x: 0, endPoint y: 53, distance: 44.8
copy p "R492439230"
drag, startPoint x: 20, startPoint y: 180, endPoint x: 43, endPoint y: 179, distance: 22.6
click at [43, 179] on div "DID 2250709" at bounding box center [59, 178] width 99 height 7
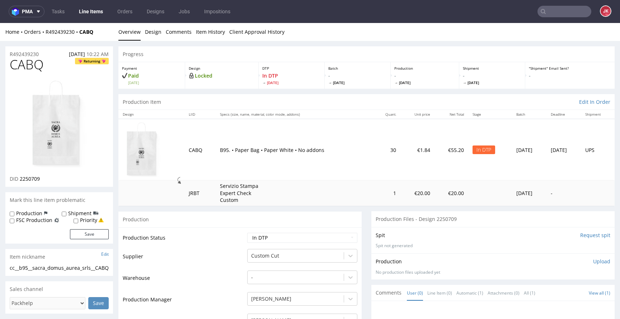
drag, startPoint x: 219, startPoint y: 231, endPoint x: 227, endPoint y: 231, distance: 8.6
click at [273, 234] on select "Waiting for Artwork Waiting for Diecut Waiting for Mockup Waiting for DTP Waiti…" at bounding box center [302, 237] width 110 height 10
select select "dtp_ca_needed"
click at [247, 232] on select "Waiting for Artwork Waiting for Diecut Waiting for Mockup Waiting for DTP Waiti…" at bounding box center [302, 237] width 110 height 10
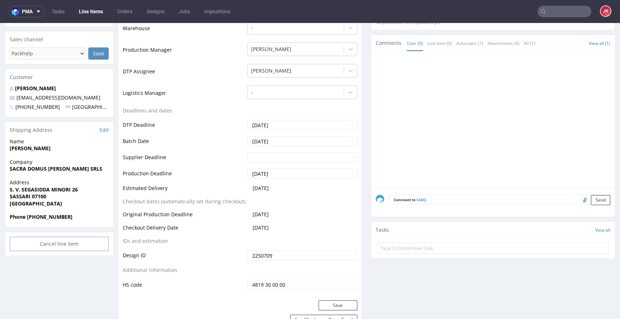
scroll to position [456, 0]
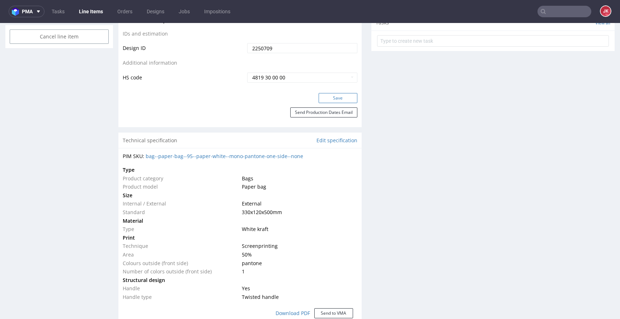
click at [335, 94] on button "Save" at bounding box center [338, 98] width 39 height 10
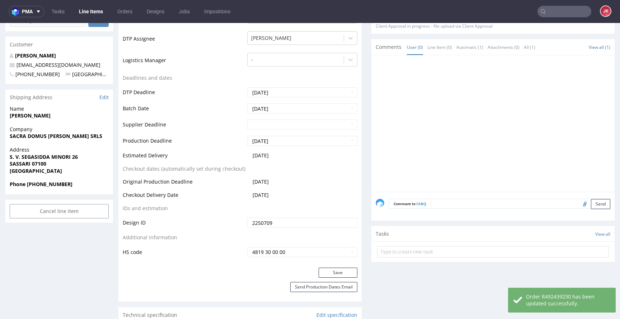
scroll to position [0, 0]
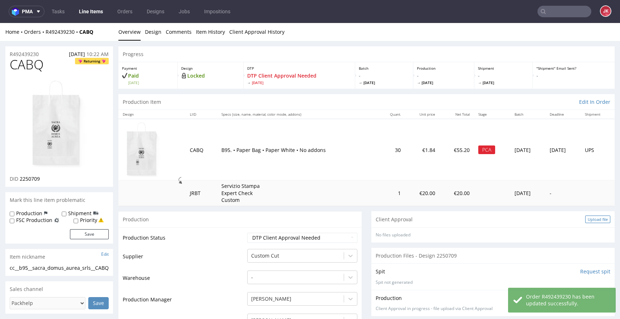
click at [593, 221] on div "Upload file" at bounding box center [597, 219] width 25 height 8
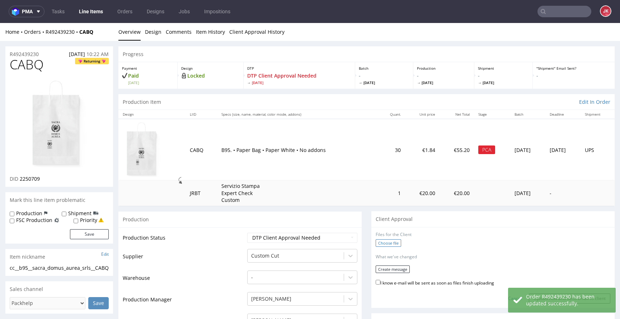
click at [381, 241] on label "Choose file" at bounding box center [388, 243] width 25 height 8
click at [0, 23] on input "Choose file" at bounding box center [0, 23] width 0 height 0
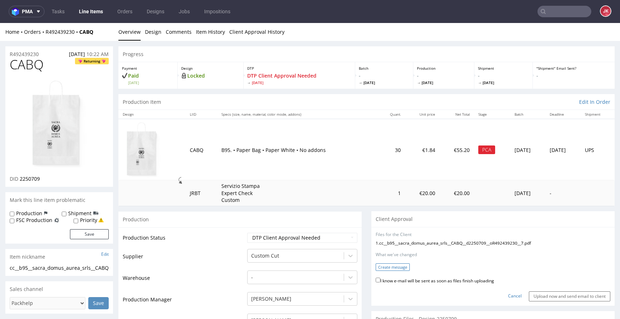
click at [393, 269] on button "Create message" at bounding box center [393, 267] width 34 height 8
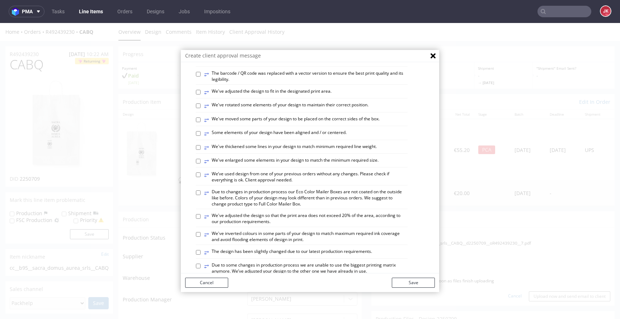
scroll to position [225, 0]
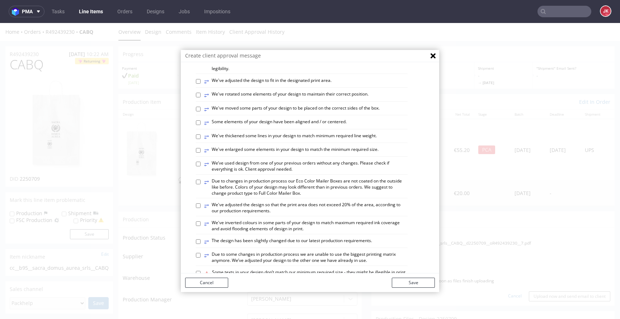
click at [246, 127] on label "⥂ Some elements of your design have been aligned and / or centered." at bounding box center [275, 123] width 142 height 8
click at [201, 125] on input "⥂ Some elements of your design have been aligned and / or centered." at bounding box center [198, 122] width 5 height 5
checkbox input "true"
click at [409, 278] on button "Save" at bounding box center [413, 282] width 43 height 10
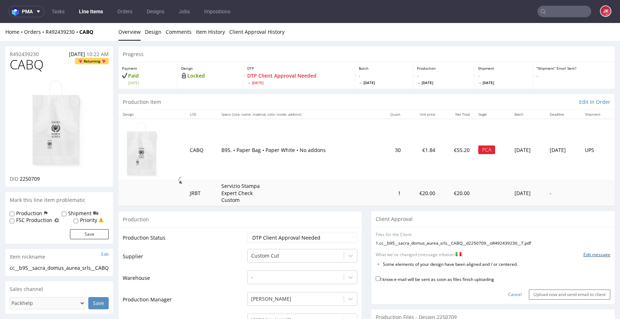
click at [583, 254] on link "Edit message" at bounding box center [596, 254] width 27 height 6
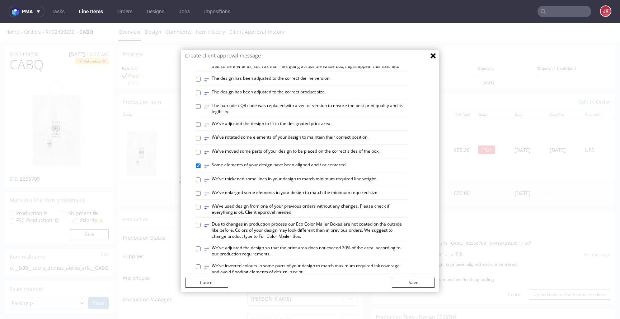
scroll to position [419, 0]
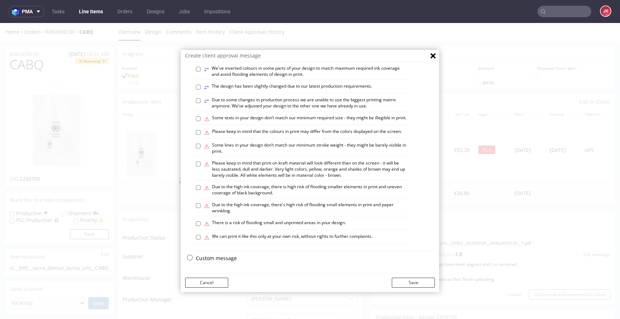
click at [210, 259] on p "Custom message" at bounding box center [315, 257] width 239 height 7
checkbox input "false"
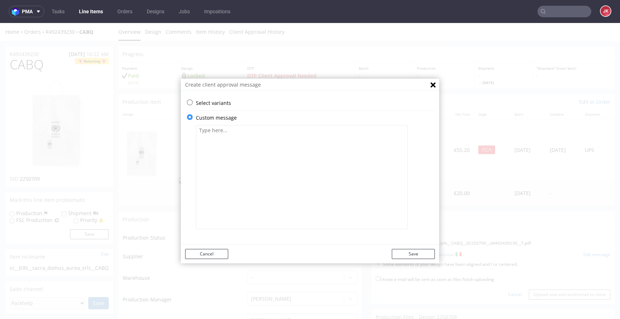
click at [262, 211] on textarea at bounding box center [302, 177] width 212 height 104
paste textarea "Abbiamo rimosso un logo più piccolo sotto quello grande al centro. Va bene? O d…"
type textarea "Abbiamo rimosso un logo più piccolo sotto quello grande al centro. Va bene? O d…"
click at [398, 253] on button "Save" at bounding box center [413, 254] width 43 height 10
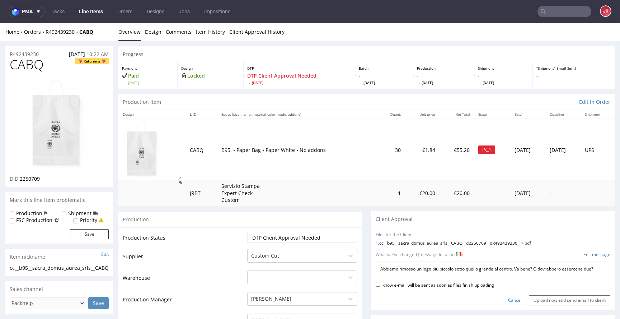
click at [405, 284] on label "I know e-mail will be sent as soon as files finish uploading" at bounding box center [435, 284] width 118 height 8
click at [380, 284] on input "I know e-mail will be sent as soon as files finish uploading" at bounding box center [378, 284] width 5 height 5
checkbox input "true"
click at [547, 301] on input "Upload now and send email to client" at bounding box center [569, 300] width 81 height 10
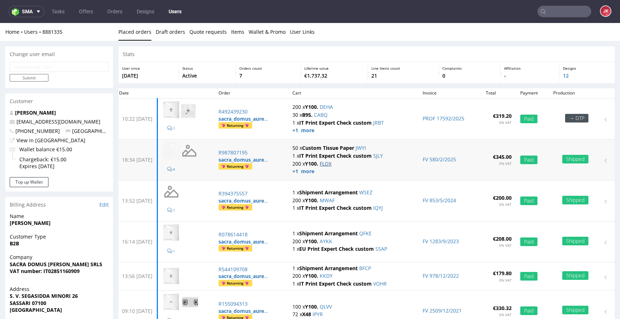
click at [331, 165] on link "FLOX" at bounding box center [326, 163] width 12 height 7
click at [332, 243] on link "AYKK" at bounding box center [326, 240] width 13 height 7
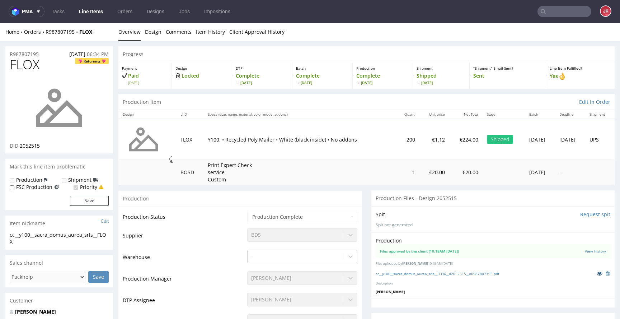
click at [596, 275] on icon at bounding box center [599, 272] width 6 height 5
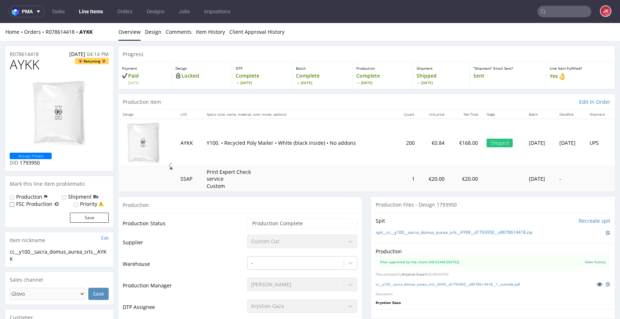
click at [596, 286] on icon at bounding box center [599, 283] width 6 height 5
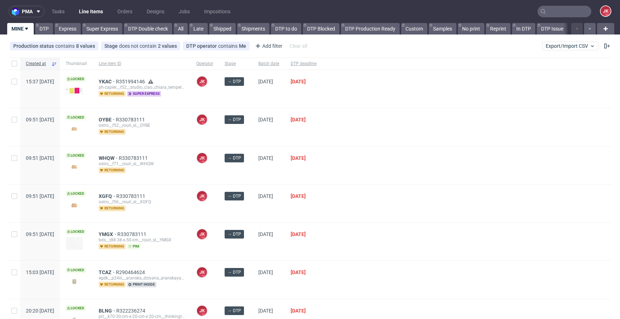
click at [253, 132] on div "→ DTP" at bounding box center [236, 127] width 34 height 38
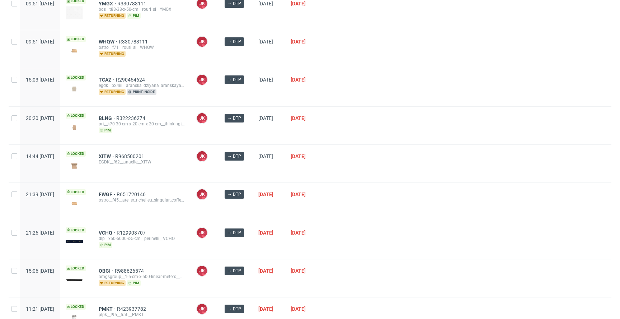
scroll to position [230, 0]
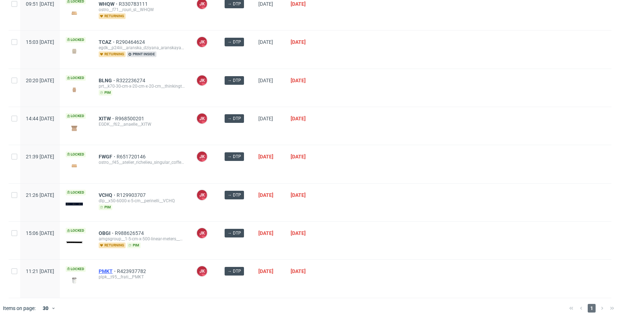
click at [117, 268] on span "PMKT" at bounding box center [108, 271] width 18 height 6
click at [405, 176] on div at bounding box center [466, 164] width 289 height 38
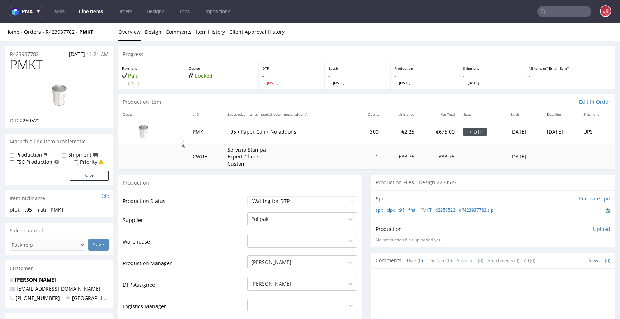
click at [24, 64] on span "PMKT" at bounding box center [26, 64] width 33 height 14
copy span "PMKT"
click at [34, 119] on span "2250522" at bounding box center [30, 120] width 20 height 7
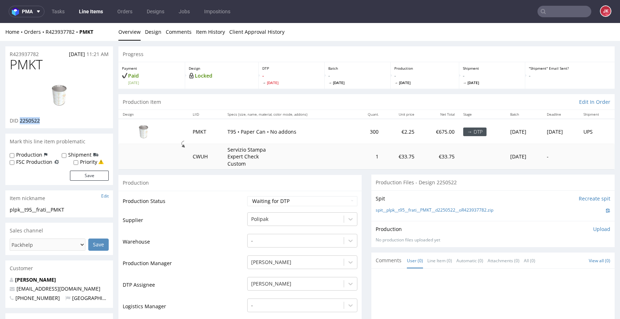
click at [34, 119] on span "2250522" at bounding box center [30, 120] width 20 height 7
copy span "2250522"
click at [220, 230] on td "Supplier" at bounding box center [184, 222] width 123 height 22
drag, startPoint x: 80, startPoint y: 207, endPoint x: 0, endPoint y: 212, distance: 80.5
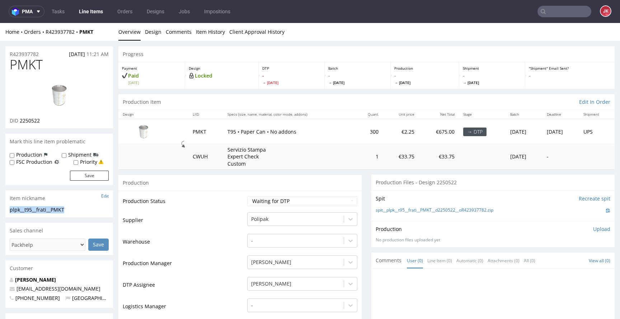
copy div "plpk__t95__frati__PMKT"
click at [268, 203] on select "Waiting for Artwork Waiting for Diecut Waiting for Mockup Waiting for DTP Waiti…" at bounding box center [302, 201] width 110 height 10
select select "dtp_in_process"
click at [247, 196] on select "Waiting for Artwork Waiting for Diecut Waiting for Mockup Waiting for DTP Waiti…" at bounding box center [302, 201] width 110 height 10
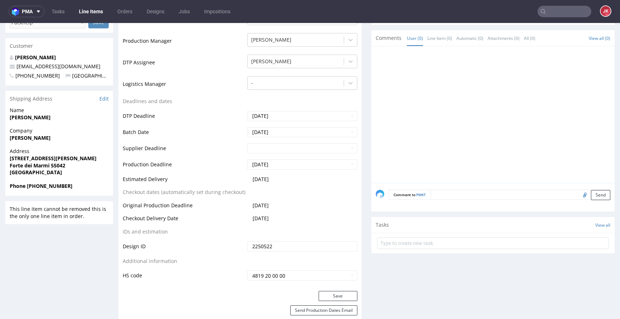
scroll to position [223, 0]
click at [339, 297] on button "Save" at bounding box center [338, 294] width 39 height 10
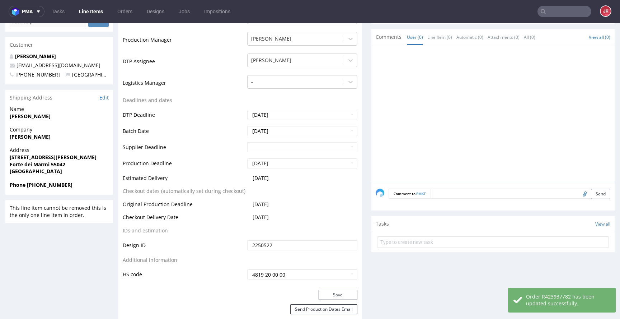
scroll to position [0, 0]
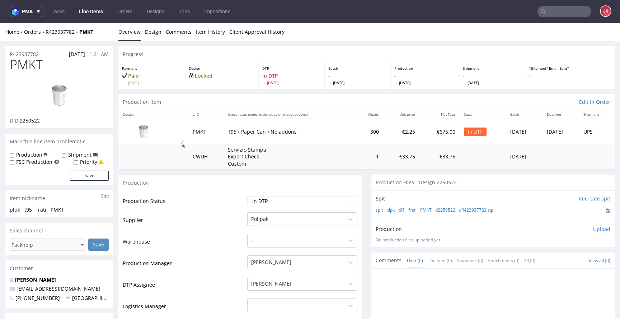
click at [136, 151] on td at bounding box center [153, 156] width 70 height 25
drag, startPoint x: 46, startPoint y: 53, endPoint x: 0, endPoint y: 65, distance: 47.2
drag, startPoint x: 46, startPoint y: 55, endPoint x: 0, endPoint y: 57, distance: 46.0
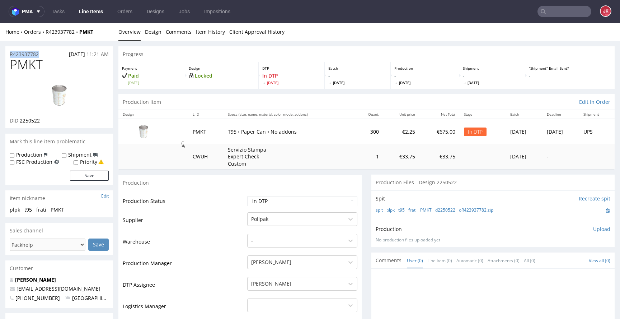
copy p "R423937782"
click at [597, 226] on p "Upload" at bounding box center [601, 228] width 17 height 7
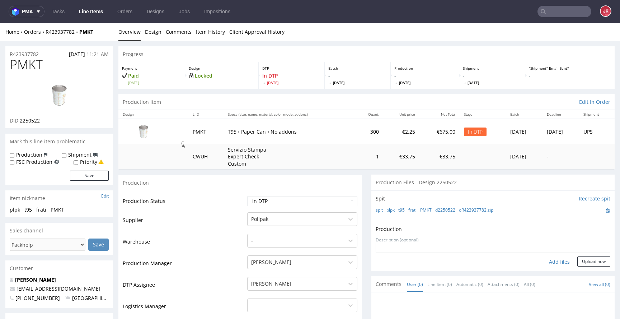
click at [554, 262] on div "Add files" at bounding box center [559, 261] width 36 height 11
type input "C:\fakepath\plpk__t95__frati__PMKT__d2250522__oR423937782__outside.pdf"
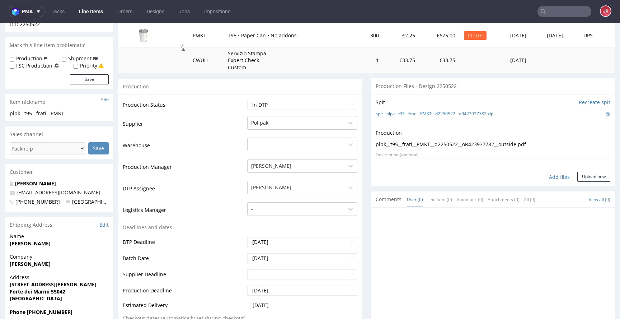
scroll to position [96, 0]
click at [587, 176] on button "Upload now" at bounding box center [593, 177] width 33 height 10
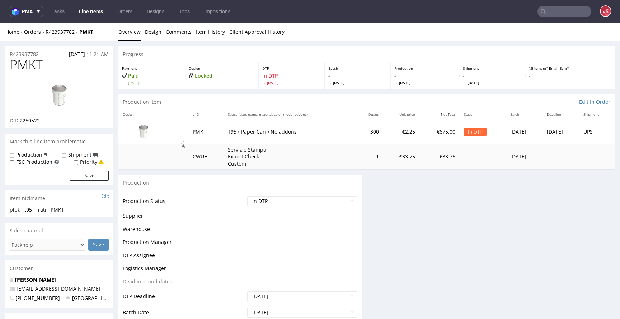
scroll to position [0, 0]
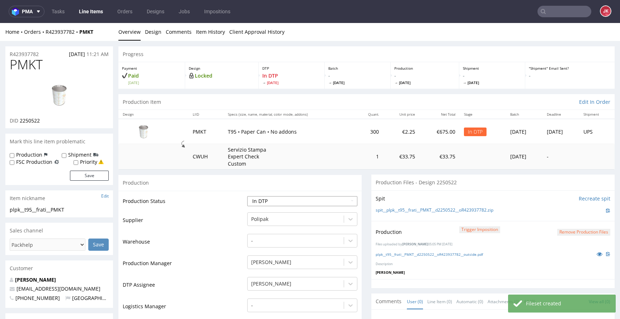
click at [325, 201] on select "Waiting for Artwork Waiting for Diecut Waiting for Mockup Waiting for DTP Waiti…" at bounding box center [302, 201] width 110 height 10
select select "dtp_production_ready"
click at [247, 196] on select "Waiting for Artwork Waiting for Diecut Waiting for Mockup Waiting for DTP Waiti…" at bounding box center [302, 201] width 110 height 10
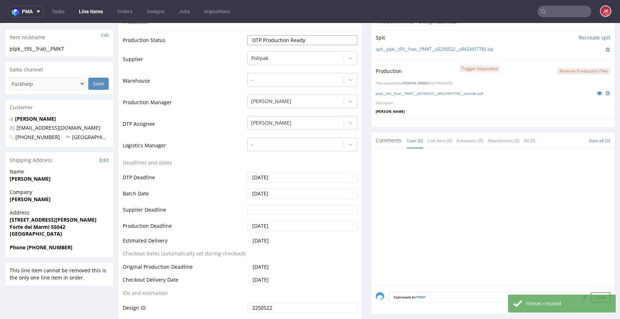
scroll to position [288, 0]
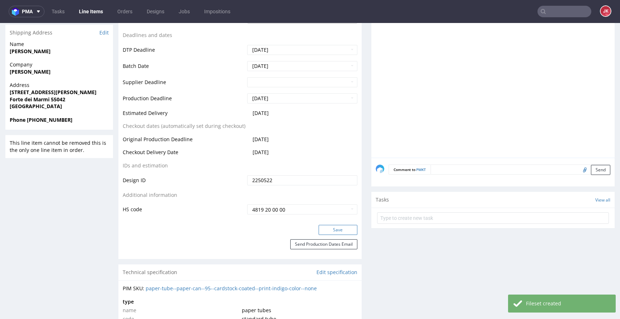
click at [324, 228] on button "Save" at bounding box center [338, 230] width 39 height 10
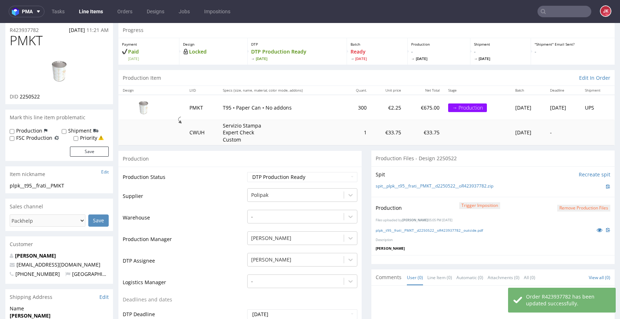
scroll to position [0, 0]
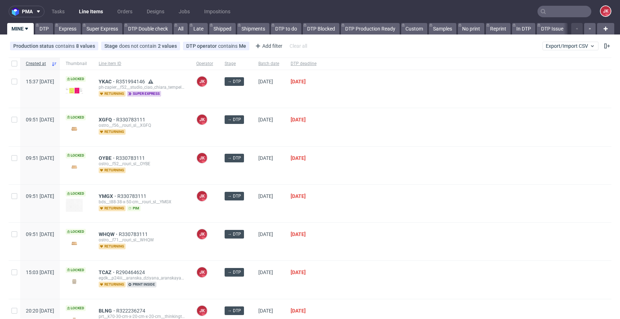
click at [363, 187] on div at bounding box center [466, 203] width 289 height 38
click at [367, 214] on div at bounding box center [466, 203] width 289 height 38
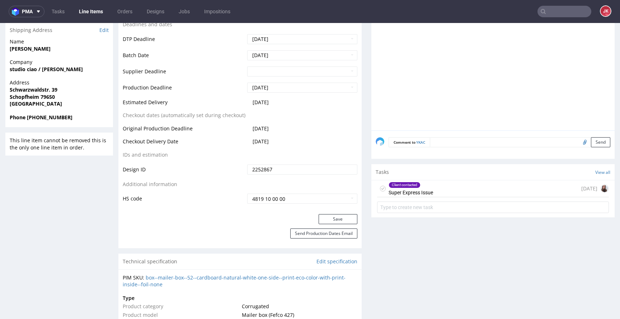
scroll to position [287, 0]
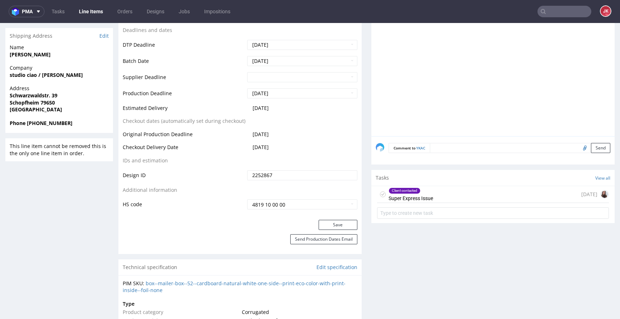
drag, startPoint x: 420, startPoint y: 195, endPoint x: 421, endPoint y: 218, distance: 23.0
click at [420, 195] on div "Client contacted Super Express Issue" at bounding box center [410, 194] width 44 height 16
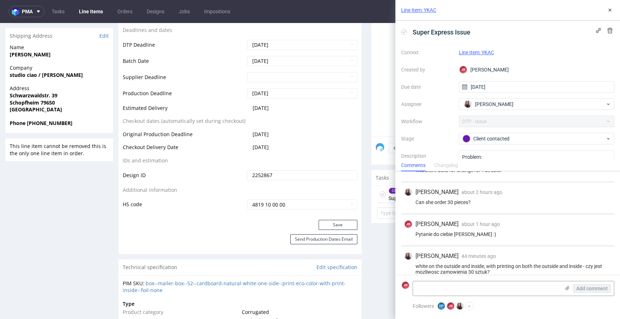
scroll to position [111, 0]
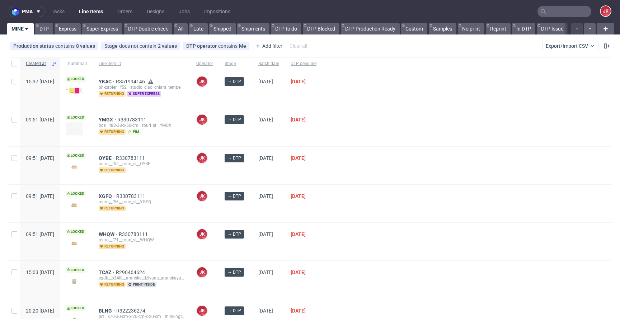
click at [247, 211] on span "→ DTP" at bounding box center [236, 203] width 22 height 22
click at [274, 213] on div "[DATE]" at bounding box center [269, 203] width 32 height 38
click at [275, 173] on div "[DATE]" at bounding box center [269, 165] width 32 height 38
click at [253, 169] on div "→ DTP" at bounding box center [236, 165] width 34 height 38
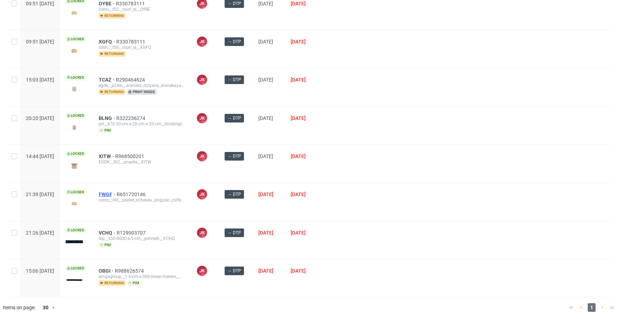
click at [117, 194] on span "FWGF" at bounding box center [108, 194] width 18 height 6
click at [379, 179] on div at bounding box center [466, 164] width 289 height 38
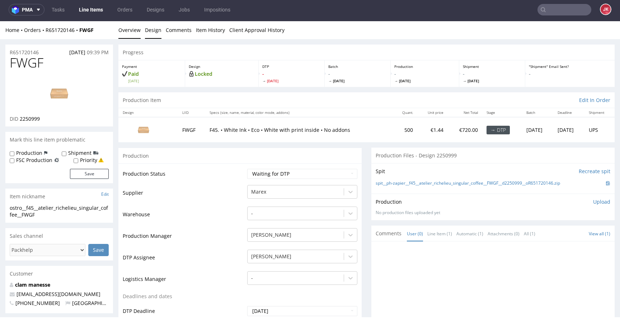
click at [148, 28] on link "Design" at bounding box center [153, 30] width 16 height 18
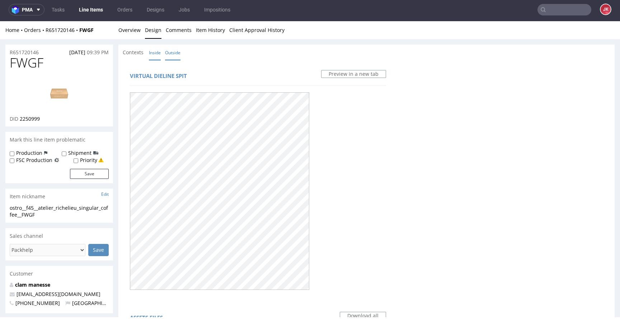
click at [157, 53] on link "Inside" at bounding box center [155, 52] width 12 height 15
click at [166, 57] on link "Outside" at bounding box center [172, 52] width 15 height 15
click at [133, 32] on link "Overview" at bounding box center [129, 30] width 22 height 18
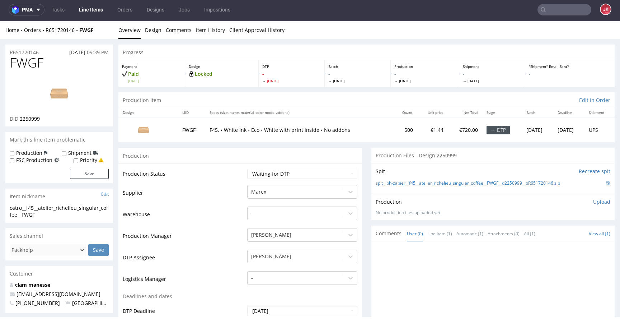
click at [24, 61] on span "FWGF" at bounding box center [27, 63] width 34 height 14
copy span "FWGF"
click at [218, 203] on td "Supplier" at bounding box center [184, 195] width 123 height 22
click at [268, 180] on td "Waiting for Artwork Waiting for Diecut Waiting for Mockup Waiting for DTP Waiti…" at bounding box center [301, 176] width 112 height 16
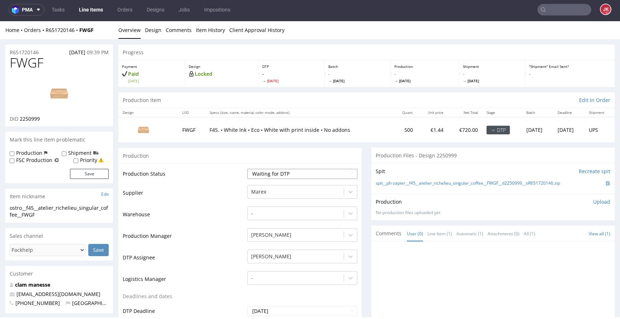
click at [269, 177] on select "Waiting for Artwork Waiting for Diecut Waiting for Mockup Waiting for DTP Waiti…" at bounding box center [302, 174] width 110 height 10
select select "dtp_in_process"
click at [247, 169] on select "Waiting for Artwork Waiting for Diecut Waiting for Mockup Waiting for DTP Waiti…" at bounding box center [302, 174] width 110 height 10
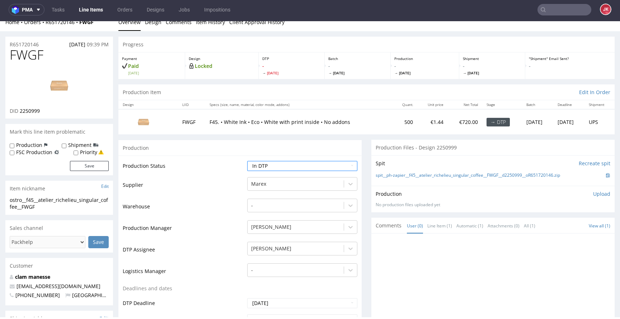
scroll to position [291, 0]
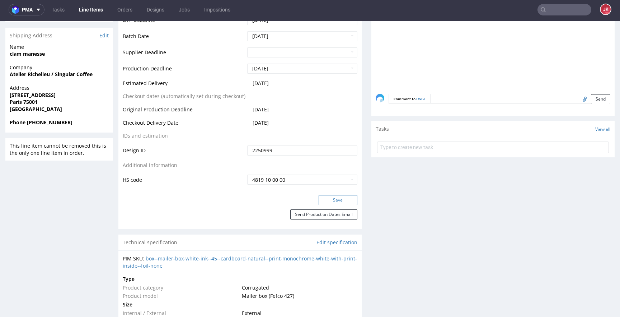
click at [330, 198] on button "Save" at bounding box center [338, 200] width 39 height 10
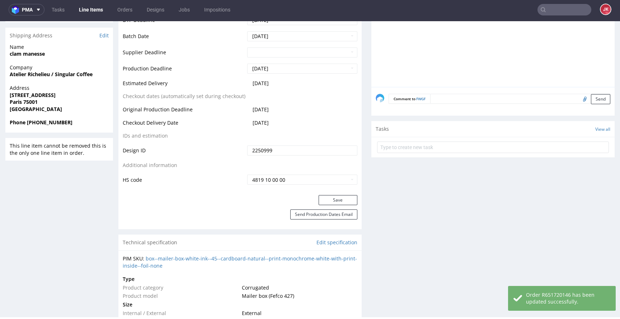
scroll to position [0, 0]
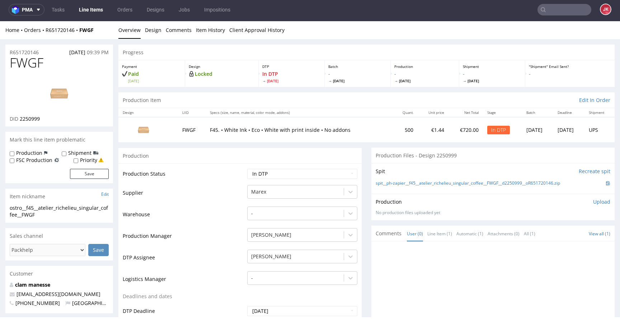
click at [187, 181] on td "Production Status" at bounding box center [184, 176] width 123 height 16
click at [75, 94] on img at bounding box center [58, 93] width 57 height 32
click at [225, 193] on td "Supplier" at bounding box center [184, 195] width 123 height 22
click at [193, 188] on td "Supplier" at bounding box center [184, 195] width 123 height 22
drag, startPoint x: 48, startPoint y: 212, endPoint x: 0, endPoint y: 208, distance: 48.6
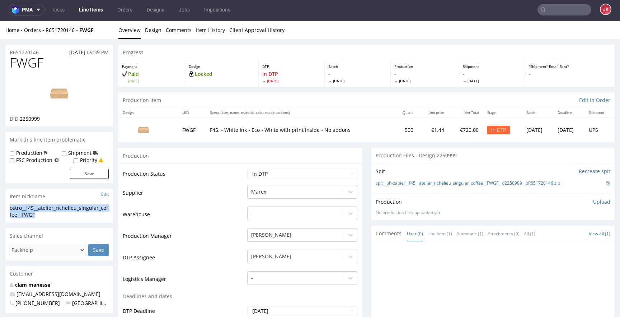
copy div "ostro__f45__atelier_richelieu_singular_coffee__FWGF"
click at [49, 50] on div "R651720146 19.08.2025 09:39 PM" at bounding box center [59, 49] width 108 height 11
drag, startPoint x: 52, startPoint y: 52, endPoint x: 10, endPoint y: 55, distance: 41.7
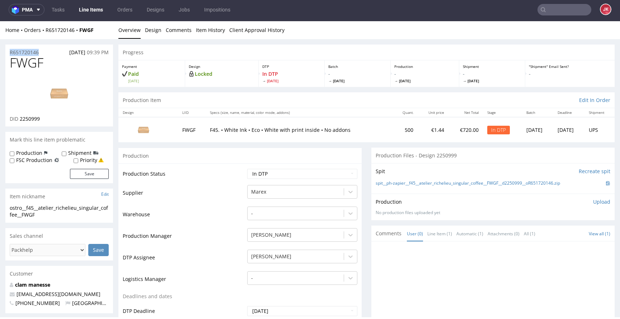
copy p "R651720146"
drag, startPoint x: 21, startPoint y: 119, endPoint x: 55, endPoint y: 118, distance: 34.5
click at [55, 118] on div "DID 2250999" at bounding box center [59, 118] width 99 height 7
copy span "2250999"
click at [593, 200] on p "Upload" at bounding box center [601, 201] width 17 height 7
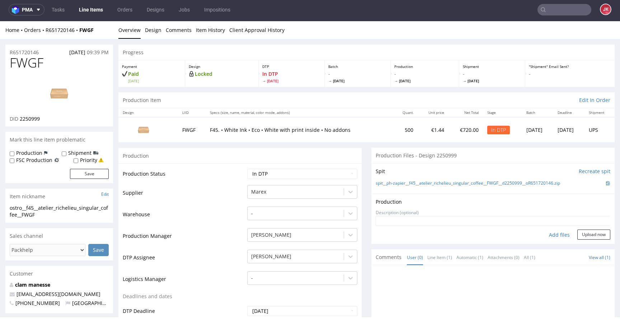
click at [543, 233] on div "Add files" at bounding box center [559, 234] width 36 height 11
type input "C:\fakepath\ostro__f45__atelier_richelieu_singular_coffee__FWGF__d2250999__oR65…"
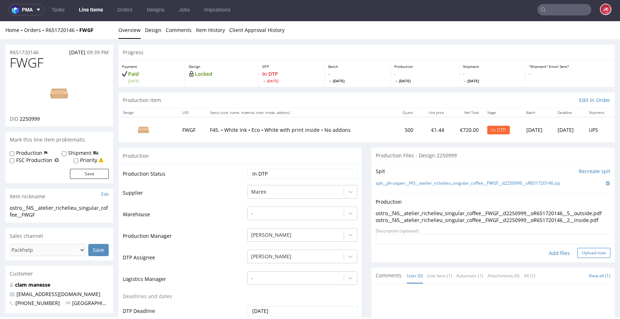
click at [577, 258] on button "Upload now" at bounding box center [593, 252] width 33 height 10
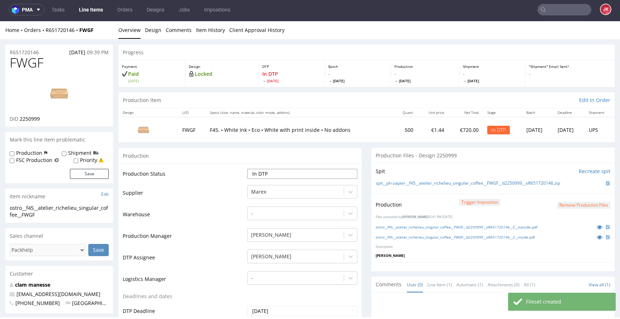
click at [322, 178] on select "Waiting for Artwork Waiting for Diecut Waiting for Mockup Waiting for DTP Waiti…" at bounding box center [302, 174] width 110 height 10
select select "dtp_production_ready"
click at [247, 169] on select "Waiting for Artwork Waiting for Diecut Waiting for Mockup Waiting for DTP Waiti…" at bounding box center [302, 174] width 110 height 10
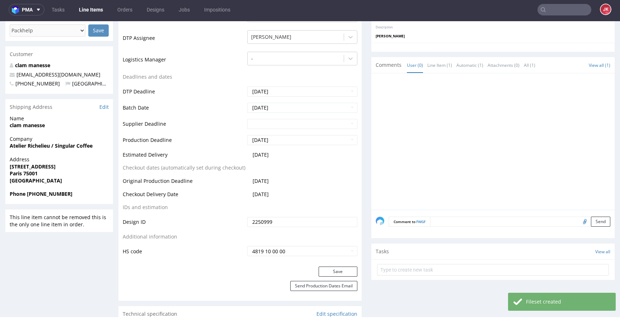
scroll to position [233, 0]
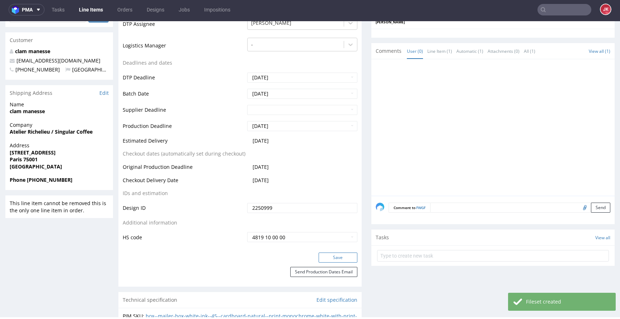
click at [327, 255] on button "Save" at bounding box center [338, 257] width 39 height 10
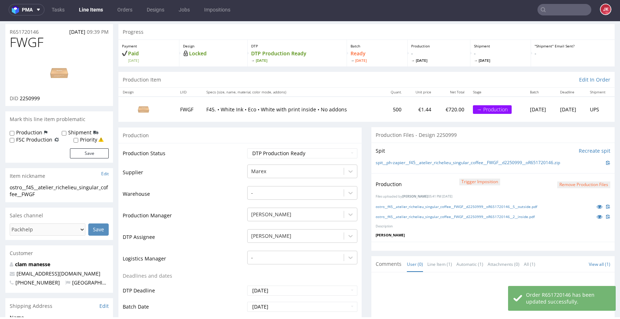
scroll to position [0, 0]
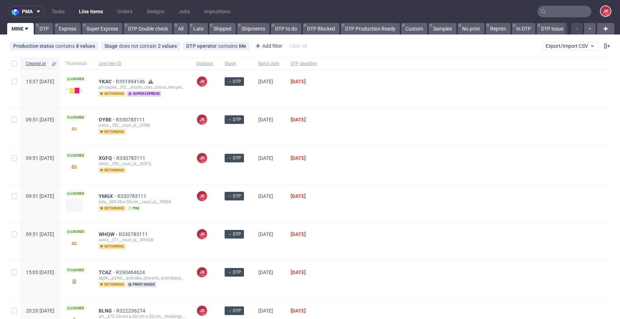
click at [190, 141] on div "OYBE R330783111 ostro__f52__rouri_sl__OYBE returning" at bounding box center [142, 127] width 98 height 38
click at [116, 118] on span "OYBE" at bounding box center [107, 120] width 17 height 6
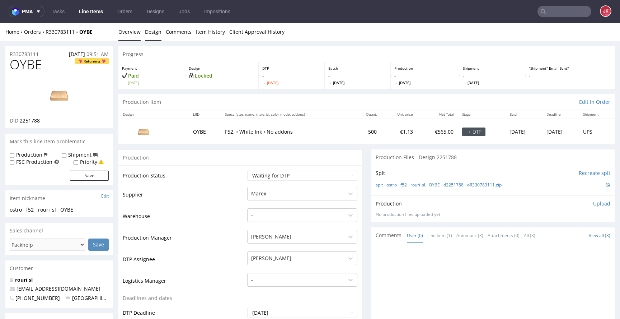
click at [151, 30] on link "Design" at bounding box center [153, 32] width 16 height 18
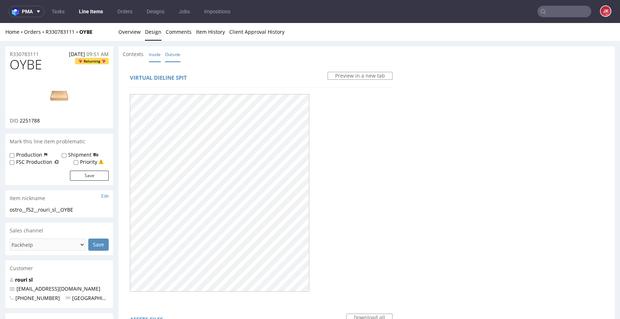
click at [152, 53] on link "Inside" at bounding box center [155, 54] width 12 height 15
click at [135, 37] on link "Overview" at bounding box center [129, 32] width 22 height 18
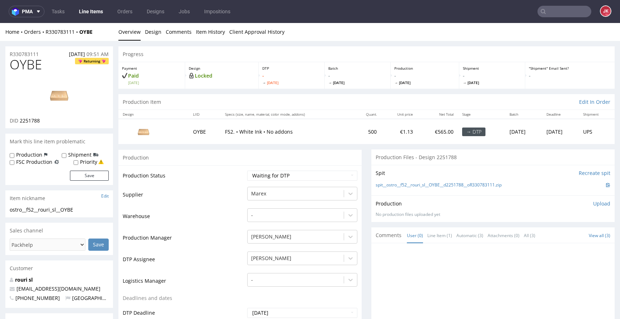
click at [235, 197] on td "Supplier" at bounding box center [184, 197] width 123 height 22
click at [221, 193] on td "Supplier" at bounding box center [184, 197] width 123 height 22
click at [51, 107] on img at bounding box center [58, 95] width 57 height 32
click at [283, 176] on select "Waiting for Artwork Waiting for Diecut Waiting for Mockup Waiting for DTP Waiti…" at bounding box center [302, 175] width 110 height 10
select select "dtp_in_process"
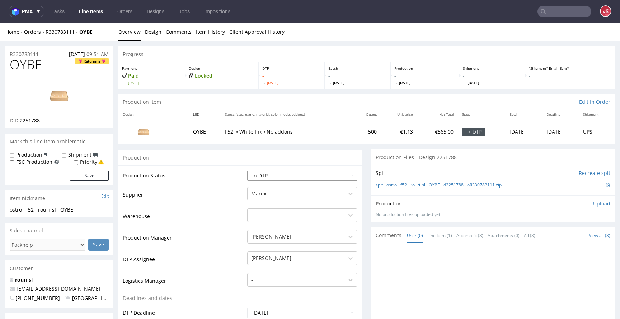
click at [247, 170] on select "Waiting for Artwork Waiting for Diecut Waiting for Mockup Waiting for DTP Waiti…" at bounding box center [302, 175] width 110 height 10
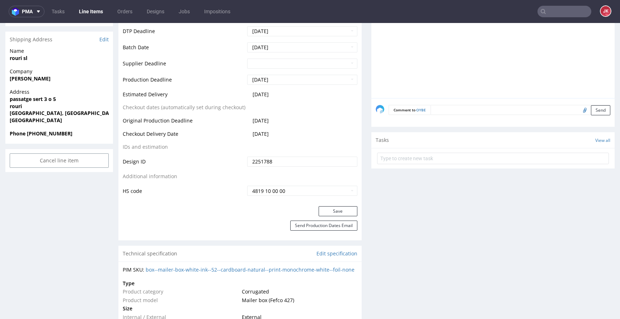
scroll to position [315, 0]
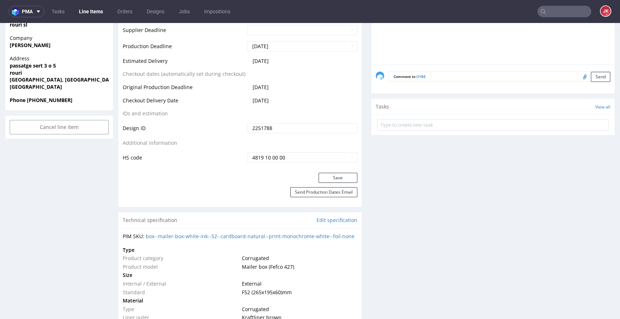
click at [334, 184] on div "Save" at bounding box center [239, 180] width 243 height 14
click at [334, 182] on button "Save" at bounding box center [338, 178] width 39 height 10
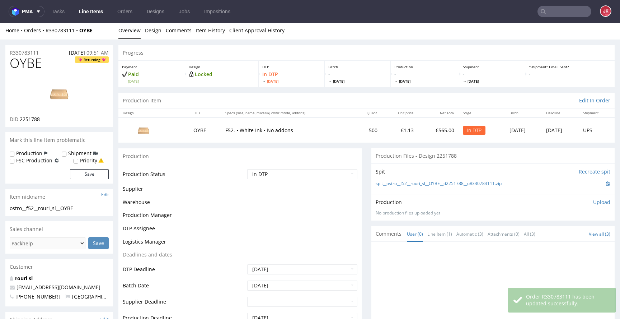
scroll to position [0, 0]
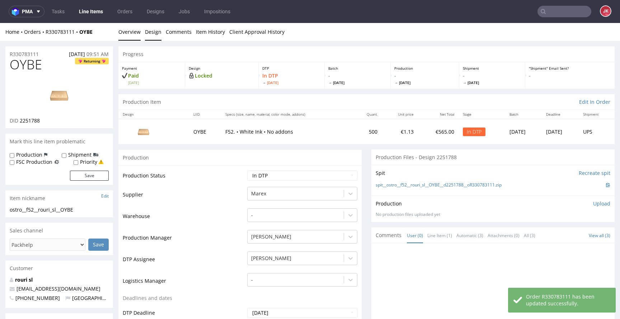
click at [150, 37] on link "Design" at bounding box center [153, 32] width 16 height 18
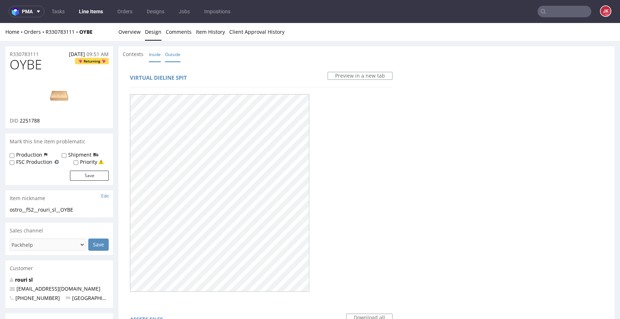
click at [152, 56] on link "Inside" at bounding box center [155, 54] width 12 height 15
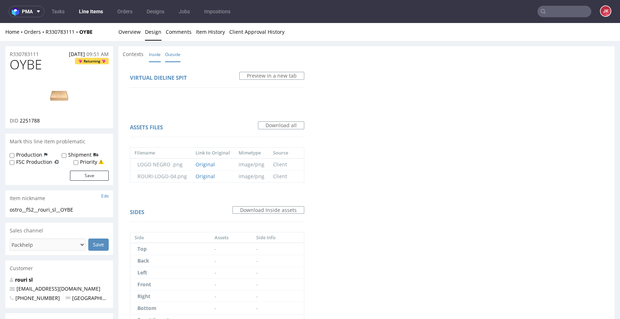
click at [178, 58] on link "Outside" at bounding box center [172, 54] width 15 height 15
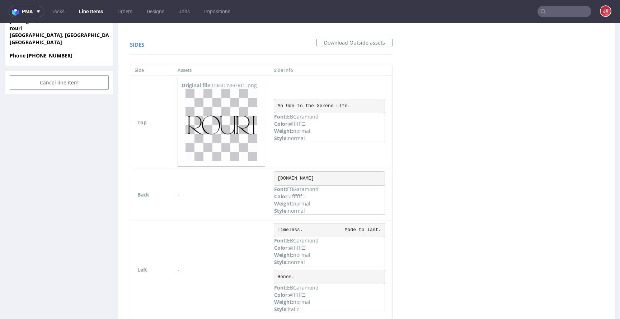
scroll to position [419, 0]
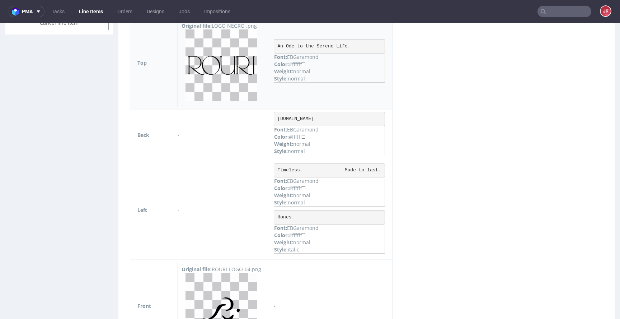
click at [235, 75] on img at bounding box center [221, 65] width 72 height 72
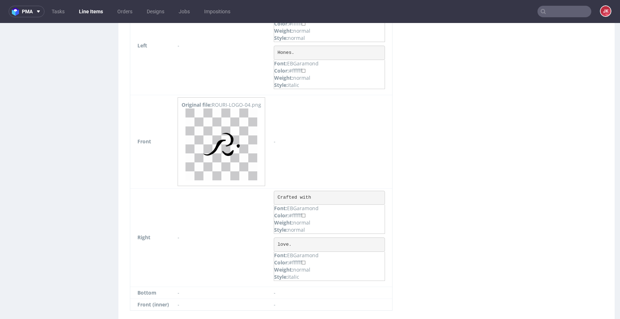
scroll to position [618, 0]
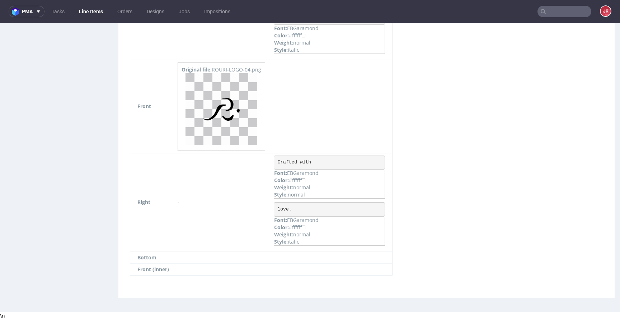
click at [235, 75] on img at bounding box center [221, 109] width 72 height 72
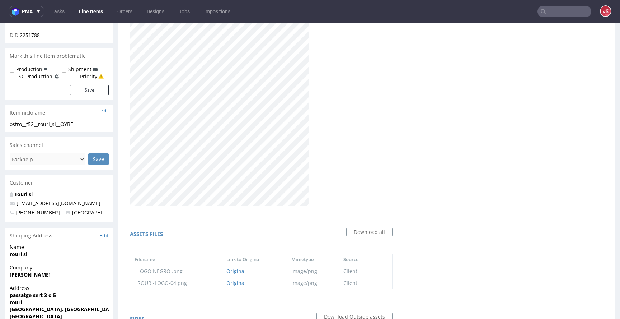
scroll to position [0, 0]
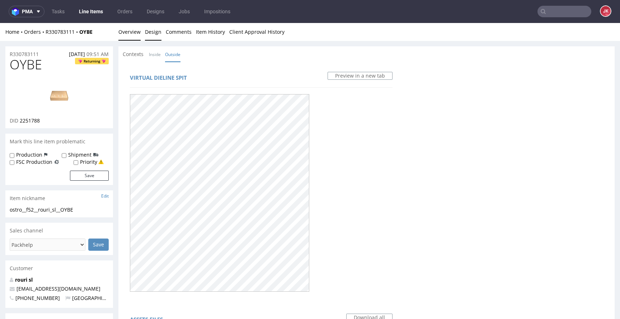
click at [132, 29] on link "Overview" at bounding box center [129, 32] width 22 height 18
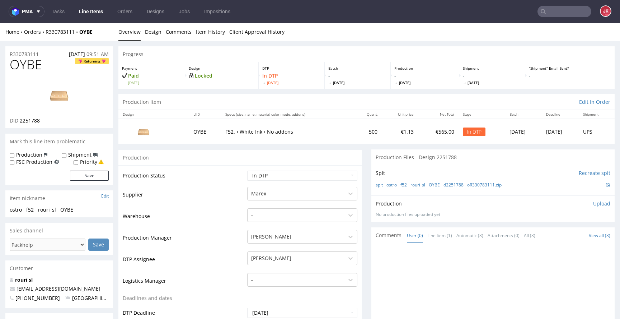
click at [24, 66] on span "OYBE" at bounding box center [26, 64] width 32 height 14
copy span "OYBE"
click at [150, 34] on link "Design" at bounding box center [153, 32] width 16 height 18
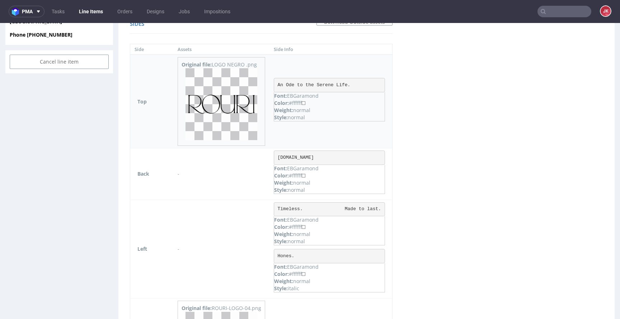
scroll to position [378, 0]
drag, startPoint x: 279, startPoint y: 85, endPoint x: 368, endPoint y: 83, distance: 89.3
click at [368, 83] on pre "An Ode to the Serene Life." at bounding box center [329, 86] width 111 height 14
copy pre "An Ode to the Serene Life."
drag, startPoint x: 279, startPoint y: 158, endPoint x: 355, endPoint y: 158, distance: 75.7
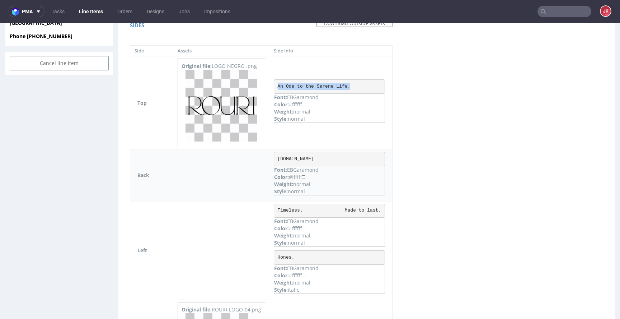
click at [355, 158] on pre "www.rouri-official.com" at bounding box center [329, 159] width 111 height 14
copy pre "www.rouri-official.com"
drag, startPoint x: 278, startPoint y: 210, endPoint x: 385, endPoint y: 211, distance: 106.9
click at [385, 211] on pre "Timeless. Made to last." at bounding box center [329, 210] width 111 height 14
copy pre "Timeless. Made to last."
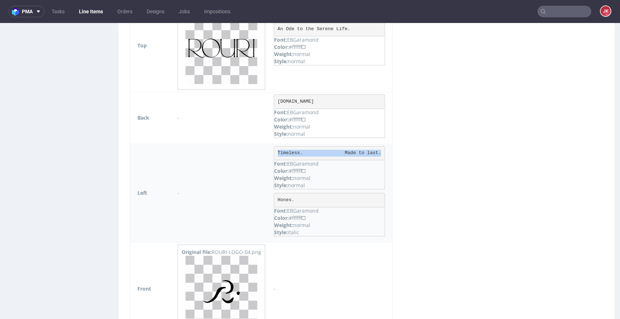
scroll to position [437, 0]
drag, startPoint x: 279, startPoint y: 198, endPoint x: 313, endPoint y: 198, distance: 34.4
click at [313, 198] on pre "Hones." at bounding box center [329, 198] width 111 height 14
copy pre "Hones."
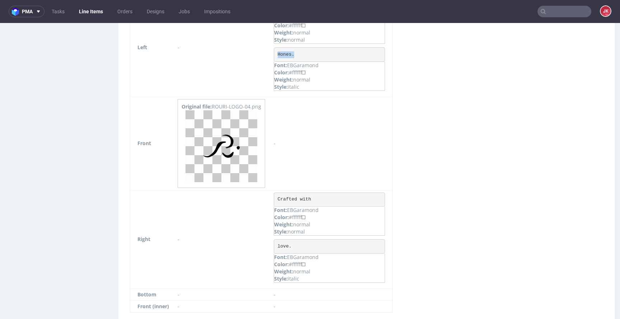
scroll to position [618, 0]
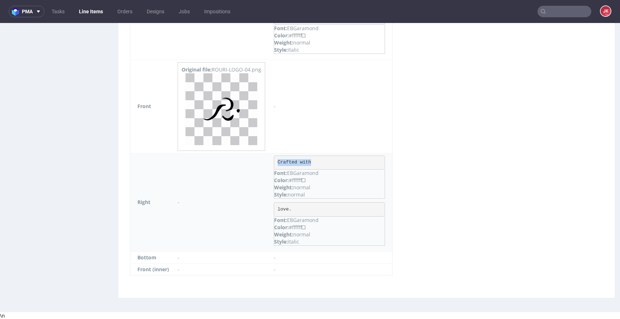
drag, startPoint x: 279, startPoint y: 162, endPoint x: 342, endPoint y: 163, distance: 62.8
click at [342, 163] on pre "Crafted with" at bounding box center [329, 162] width 111 height 14
copy pre "Crafted with"
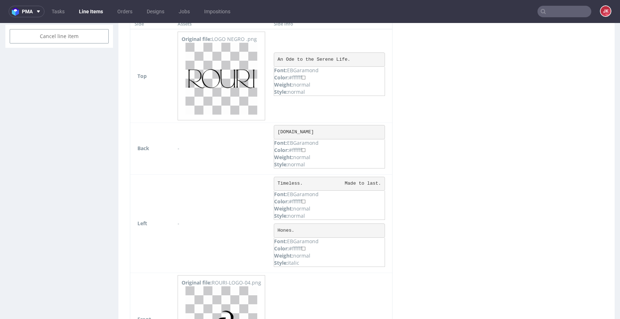
scroll to position [385, 0]
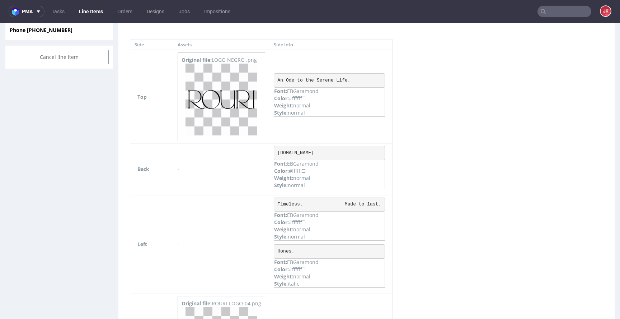
click at [464, 196] on div "Virtual dieline spit Preview in a new tab Assets files Download all Filename Li…" at bounding box center [366, 104] width 496 height 854
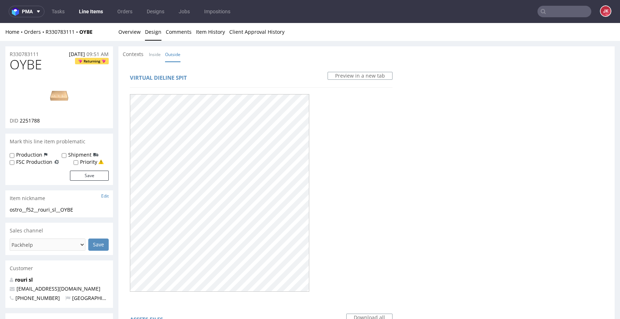
click at [121, 33] on link "Overview" at bounding box center [129, 32] width 22 height 18
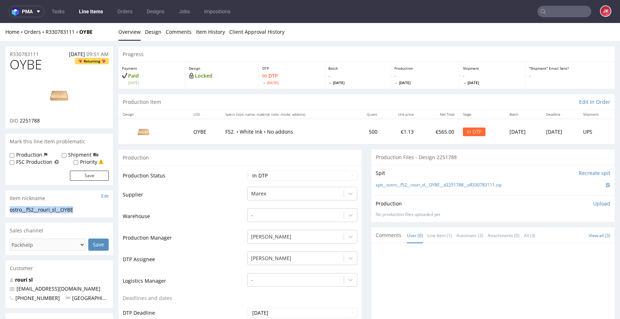
drag, startPoint x: 85, startPoint y: 210, endPoint x: 1, endPoint y: 210, distance: 84.3
copy div "ostro__f52__rouri_sl__OYBE"
click at [46, 52] on div "R330783111 22.08.2025 09:51 AM" at bounding box center [59, 51] width 108 height 11
drag, startPoint x: 54, startPoint y: 53, endPoint x: 33, endPoint y: 60, distance: 22.3
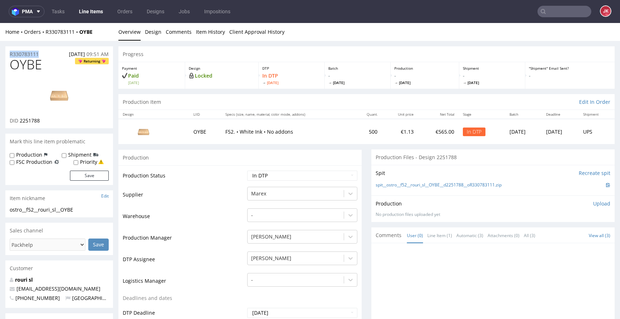
copy p "R330783111"
drag, startPoint x: 20, startPoint y: 122, endPoint x: 44, endPoint y: 122, distance: 24.4
click at [44, 122] on div "DID 2251788" at bounding box center [59, 120] width 99 height 7
copy span "2251788"
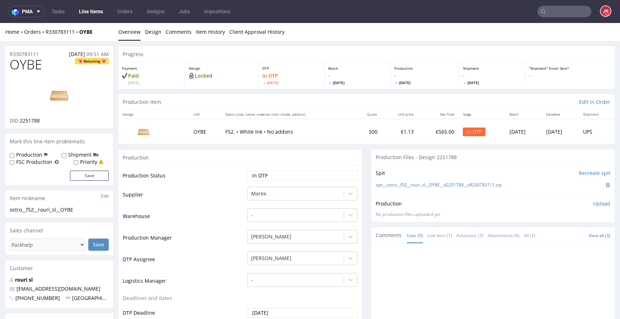
click at [593, 203] on p "Upload" at bounding box center [601, 203] width 17 height 7
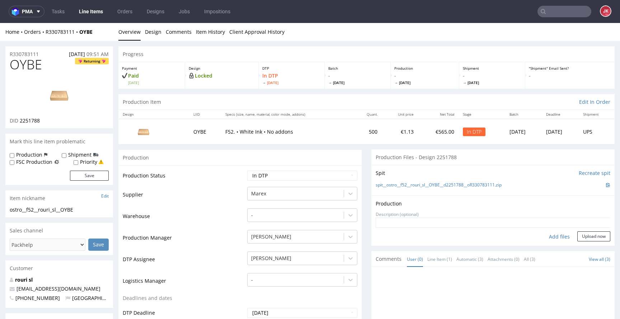
click at [547, 236] on div "Add files" at bounding box center [559, 236] width 36 height 11
type input "C:\fakepath\ostro__f52__rouri_sl__OYBE__d2251788__oR330783111__6__outside.pdf"
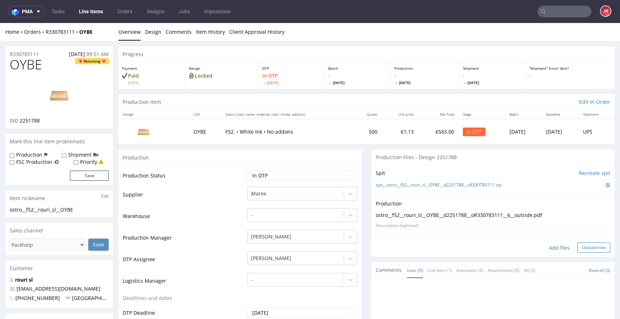
click at [581, 247] on button "Upload now" at bounding box center [593, 247] width 33 height 10
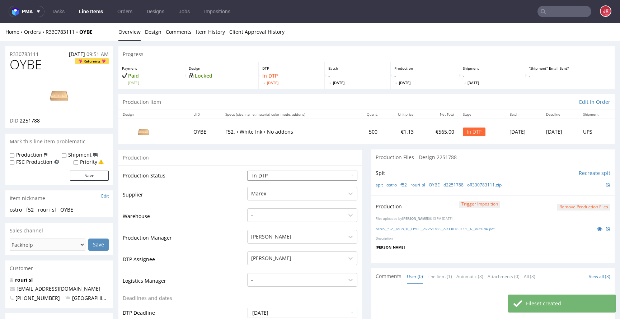
click at [316, 175] on select "Waiting for Artwork Waiting for Diecut Waiting for Mockup Waiting for DTP Waiti…" at bounding box center [302, 175] width 110 height 10
select select "dtp_production_ready"
click at [247, 170] on select "Waiting for Artwork Waiting for Diecut Waiting for Mockup Waiting for DTP Waiti…" at bounding box center [302, 175] width 110 height 10
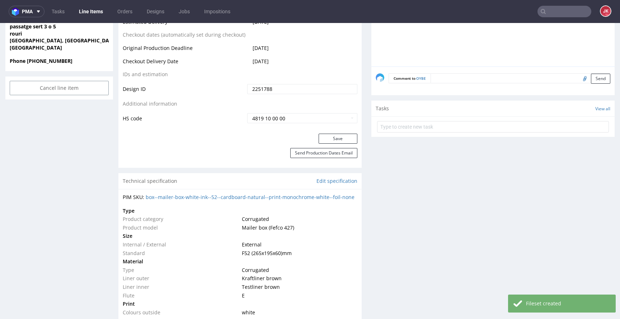
scroll to position [320, 0]
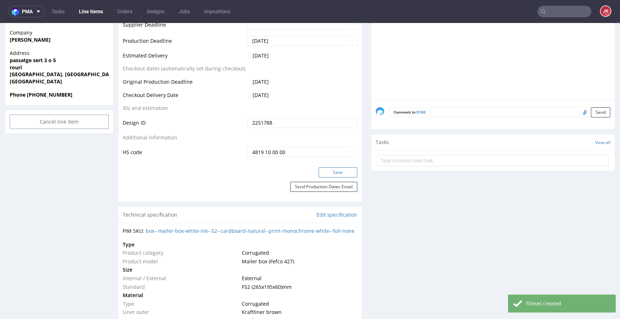
click at [333, 170] on button "Save" at bounding box center [338, 172] width 39 height 10
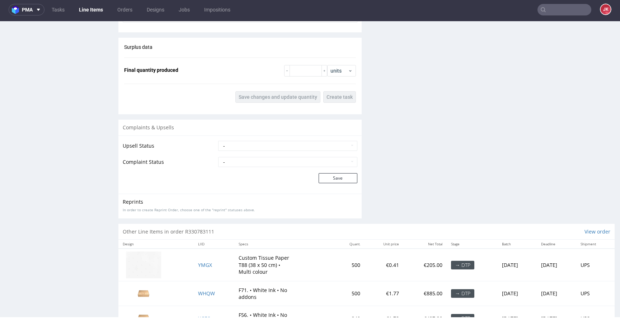
scroll to position [865, 0]
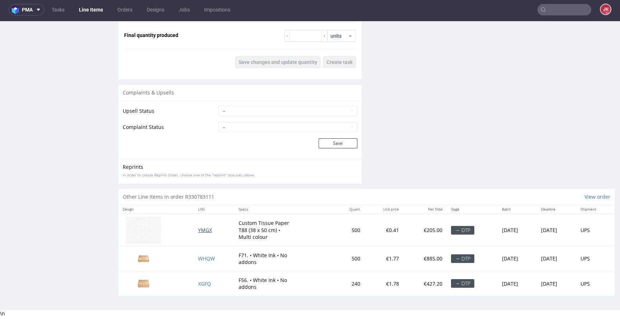
click at [199, 228] on span "YMGX" at bounding box center [205, 229] width 14 height 7
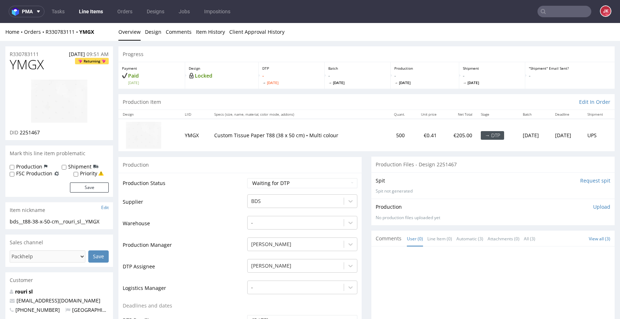
click at [580, 180] on input "Request spit" at bounding box center [595, 180] width 30 height 7
click at [151, 29] on link "Design" at bounding box center [153, 32] width 16 height 18
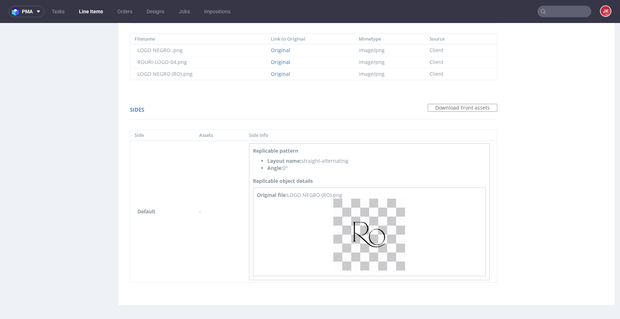
scroll to position [2, 0]
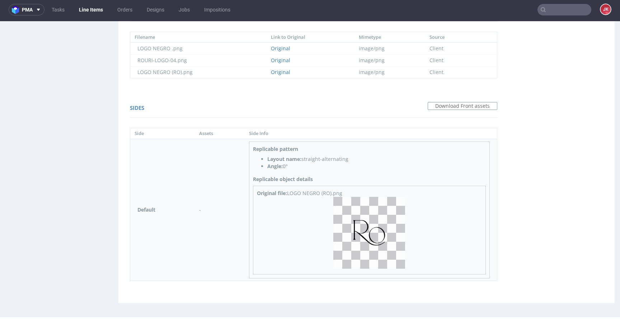
click at [360, 244] on img at bounding box center [369, 233] width 72 height 72
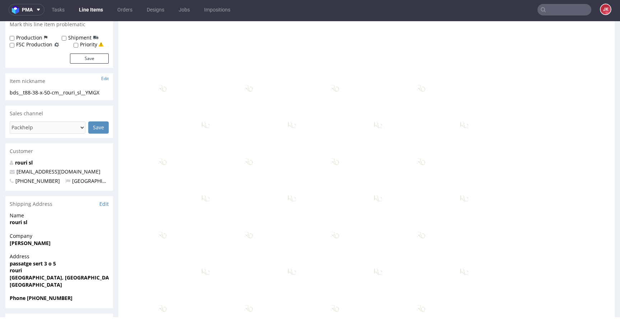
scroll to position [0, 0]
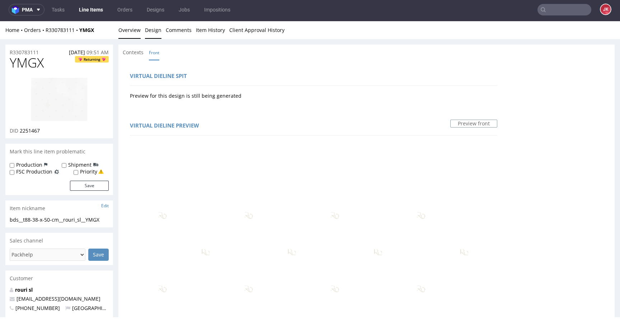
click at [127, 32] on link "Overview" at bounding box center [129, 30] width 22 height 18
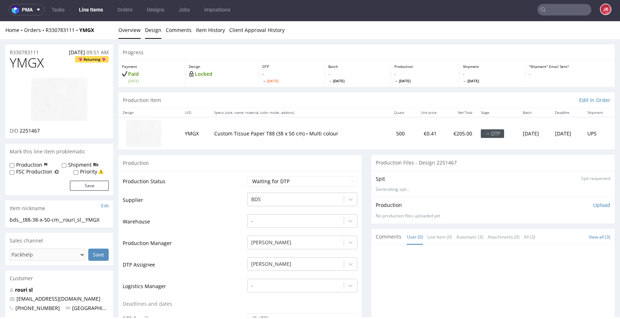
click at [151, 34] on link "Design" at bounding box center [153, 30] width 16 height 18
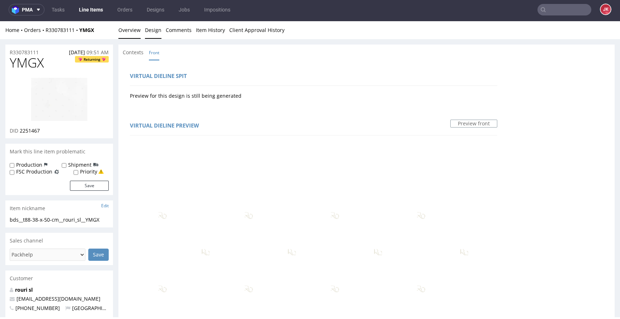
click at [133, 32] on link "Overview" at bounding box center [129, 30] width 22 height 18
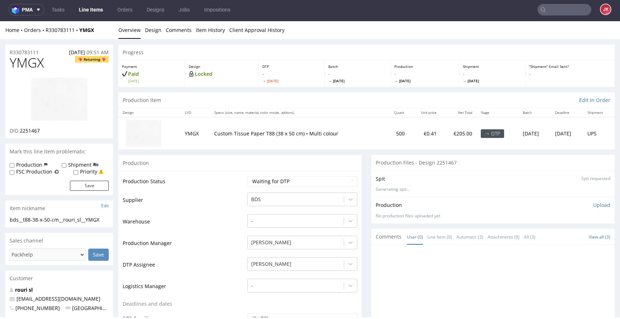
click at [80, 99] on img at bounding box center [58, 99] width 57 height 44
click at [151, 28] on link "Design" at bounding box center [153, 30] width 16 height 18
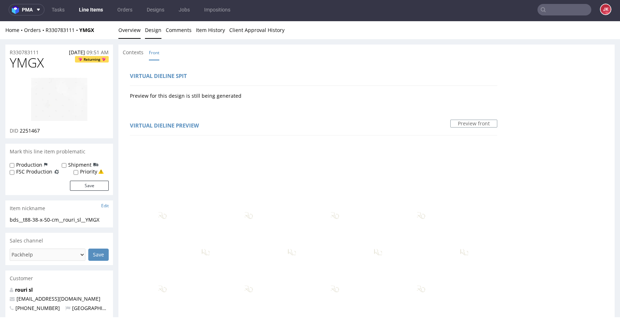
click at [128, 35] on link "Overview" at bounding box center [129, 30] width 22 height 18
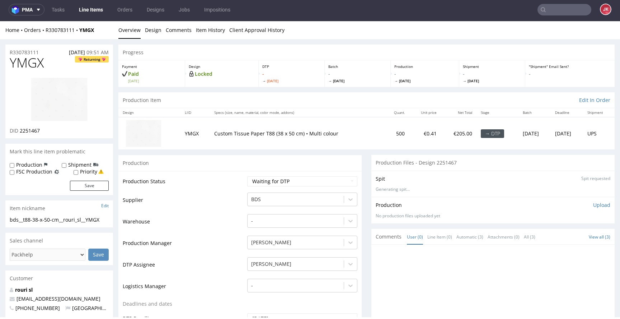
click at [75, 94] on img at bounding box center [58, 99] width 57 height 44
click at [304, 178] on select "Waiting for Artwork Waiting for Diecut Waiting for Mockup Waiting for DTP Waiti…" at bounding box center [302, 181] width 110 height 10
click at [247, 176] on select "Waiting for Artwork Waiting for Diecut Waiting for Mockup Waiting for DTP Waiti…" at bounding box center [302, 181] width 110 height 10
click at [297, 180] on select "Waiting for Artwork Waiting for Diecut Waiting for Mockup Waiting for DTP Waiti…" at bounding box center [302, 181] width 110 height 10
select select "dtp_in_process"
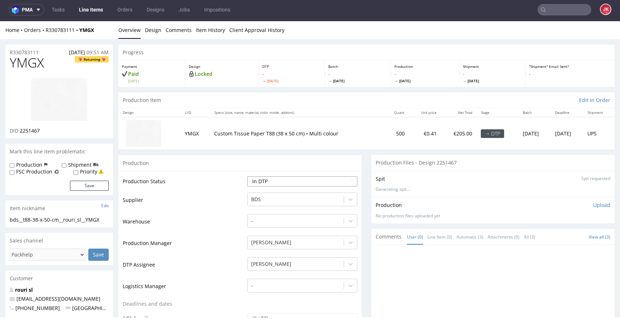
click at [247, 176] on select "Waiting for Artwork Waiting for Diecut Waiting for Mockup Waiting for DTP Waiti…" at bounding box center [302, 181] width 110 height 10
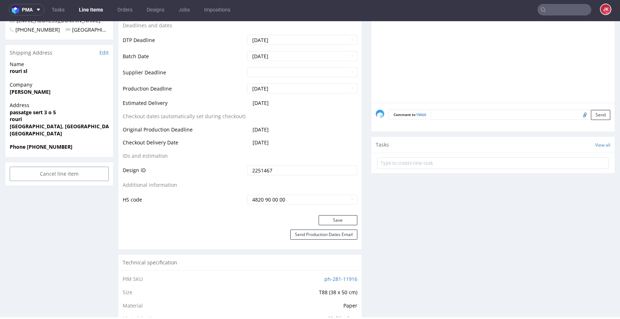
scroll to position [288, 0]
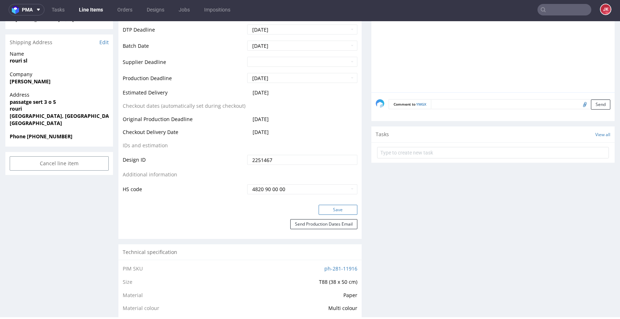
click at [330, 212] on button "Save" at bounding box center [338, 209] width 39 height 10
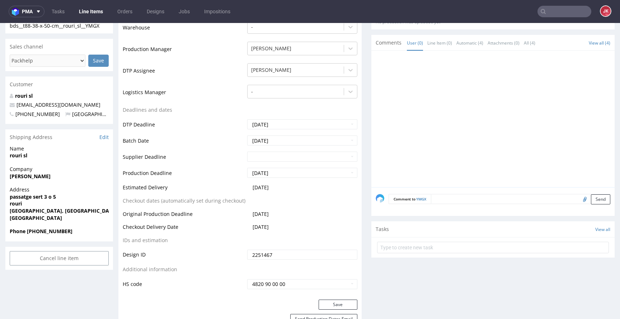
scroll to position [0, 0]
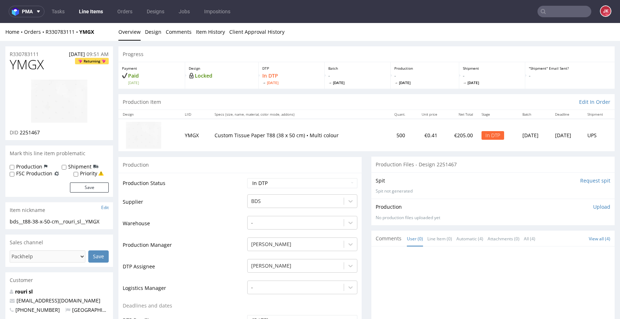
click at [29, 66] on span "YMGX" at bounding box center [27, 64] width 34 height 14
copy span "YMGX"
click at [30, 133] on span "2251467" at bounding box center [30, 132] width 20 height 7
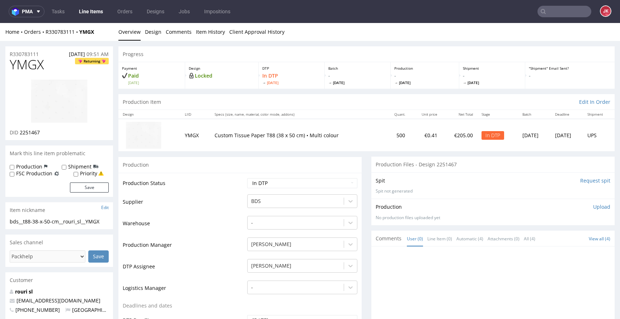
click at [192, 203] on td "Supplier" at bounding box center [184, 204] width 123 height 22
drag, startPoint x: 106, startPoint y: 221, endPoint x: 0, endPoint y: 221, distance: 106.2
click at [42, 51] on div "R330783111 22.08.2025 09:51 AM" at bounding box center [59, 51] width 108 height 11
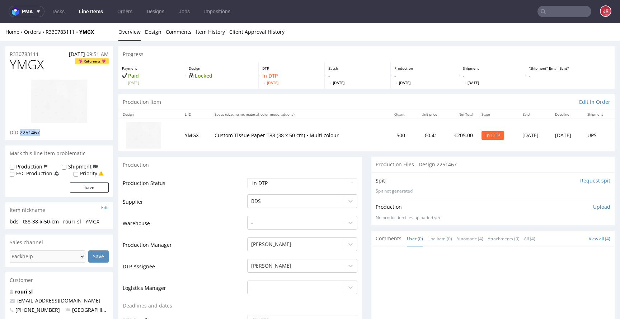
drag, startPoint x: 20, startPoint y: 133, endPoint x: 50, endPoint y: 131, distance: 30.5
click at [50, 131] on div "DID 2251467" at bounding box center [59, 132] width 99 height 7
click at [593, 208] on p "Upload" at bounding box center [601, 206] width 17 height 7
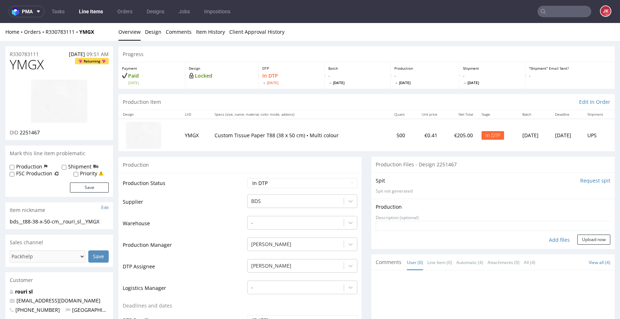
click at [547, 241] on div "Add files" at bounding box center [559, 239] width 36 height 11
type input "C:\fakepath\bds__t88-38-x-50-cm__rouri_sl__YMGX__d2251467__oR330783111__1.pdf"
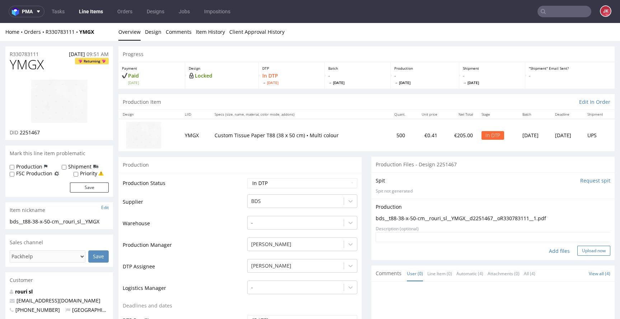
click at [581, 248] on button "Upload now" at bounding box center [593, 250] width 33 height 10
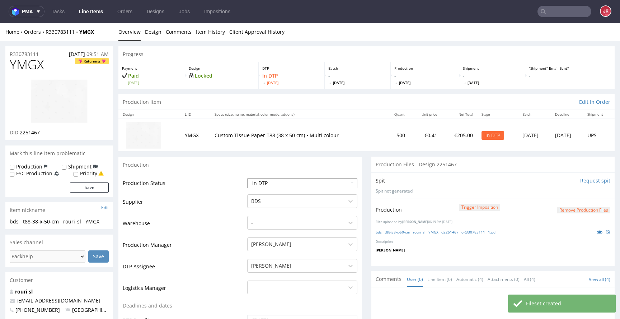
click at [331, 184] on select "Waiting for Artwork Waiting for Diecut Waiting for Mockup Waiting for DTP Waiti…" at bounding box center [302, 183] width 110 height 10
select select "dtp_production_ready"
click at [247, 178] on select "Waiting for Artwork Waiting for Diecut Waiting for Mockup Waiting for DTP Waiti…" at bounding box center [302, 183] width 110 height 10
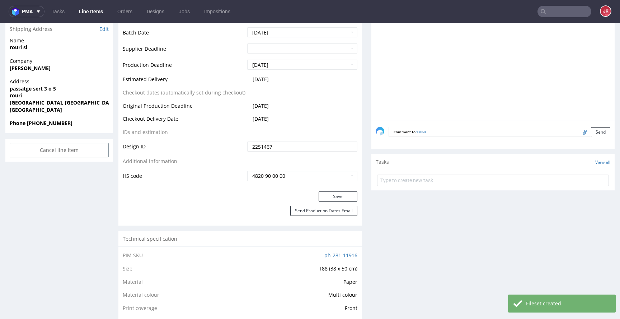
scroll to position [402, 0]
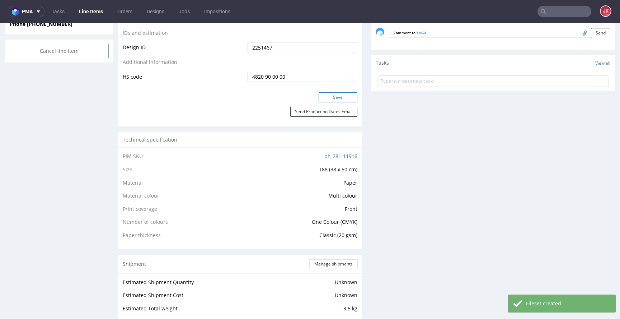
click at [335, 98] on button "Save" at bounding box center [338, 97] width 39 height 10
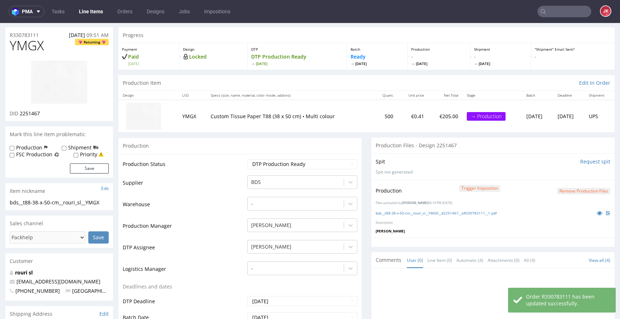
scroll to position [0, 0]
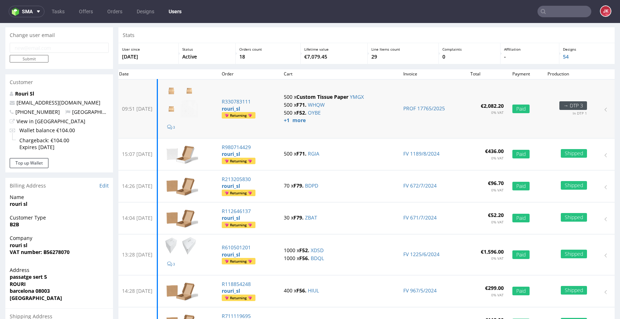
scroll to position [15, 0]
